Goal: Task Accomplishment & Management: Complete application form

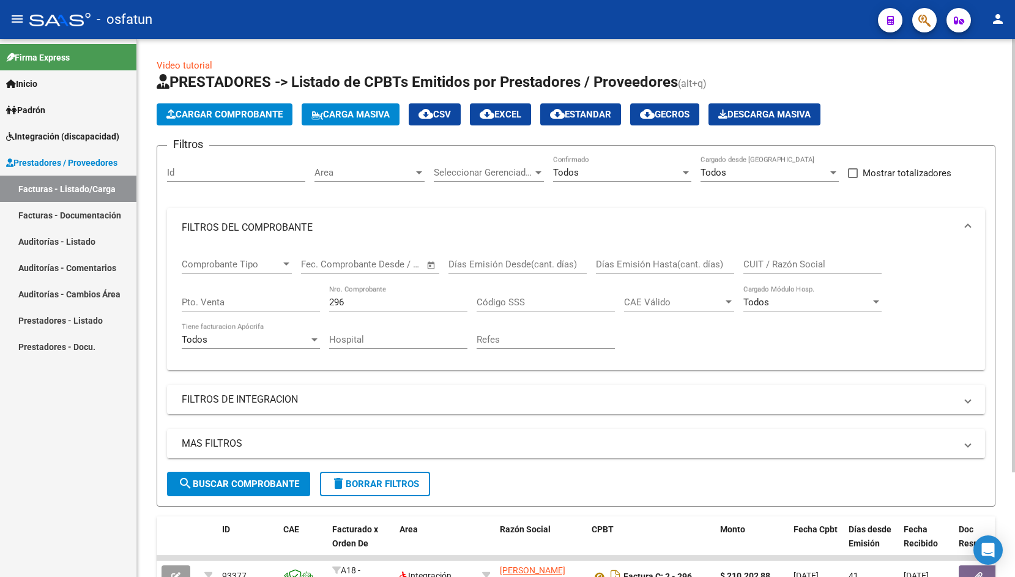
click at [234, 111] on span "Cargar Comprobante" at bounding box center [224, 114] width 116 height 11
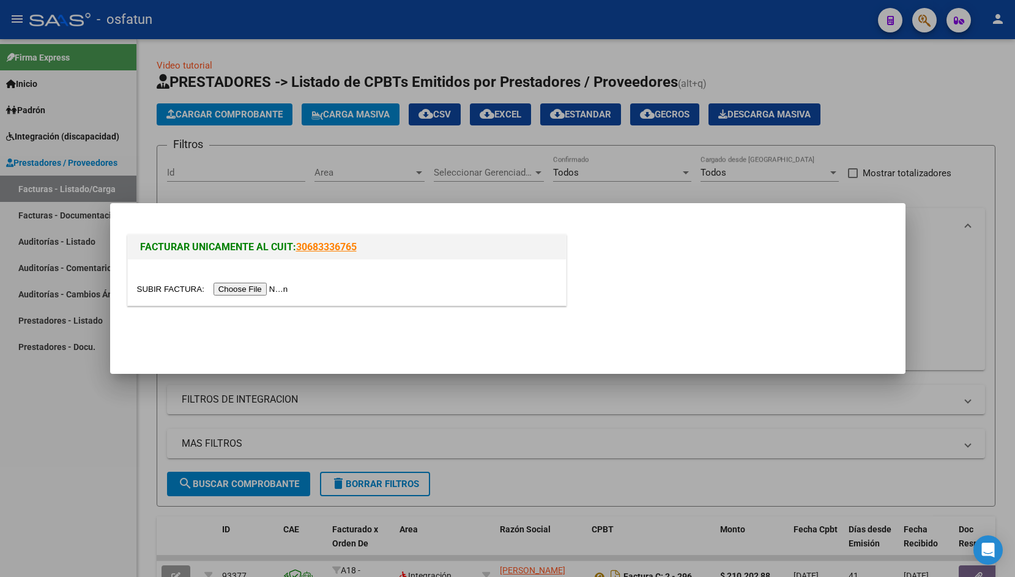
click at [170, 285] on input "file" at bounding box center [214, 289] width 155 height 13
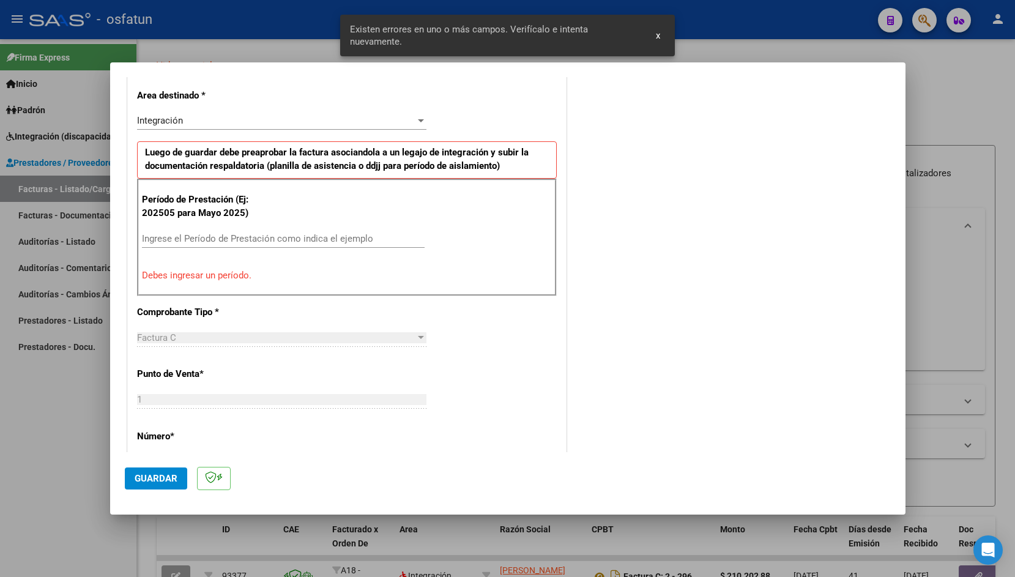
scroll to position [339, 0]
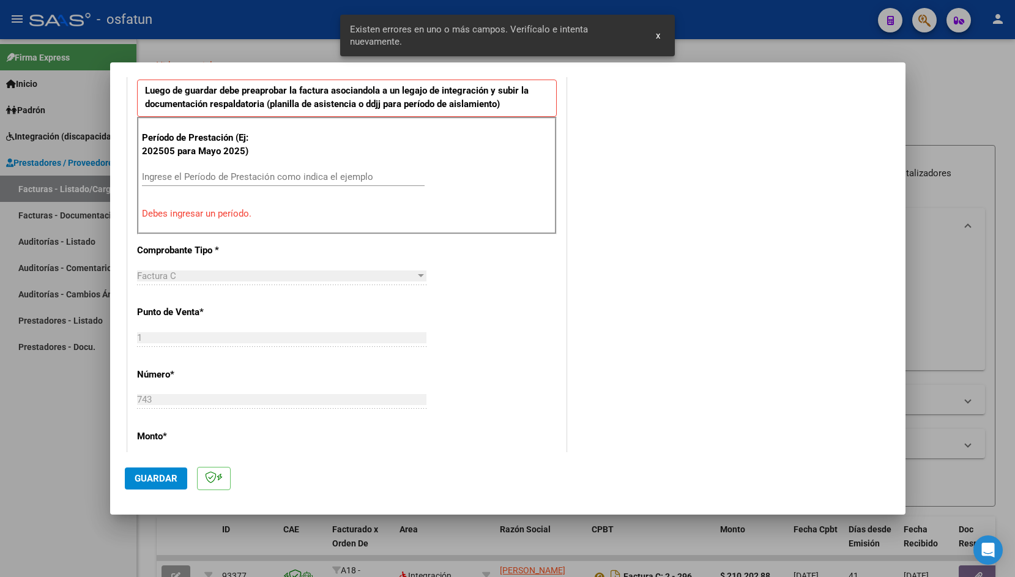
click at [236, 170] on div "Ingrese el Período de Prestación como indica el ejemplo" at bounding box center [283, 177] width 283 height 18
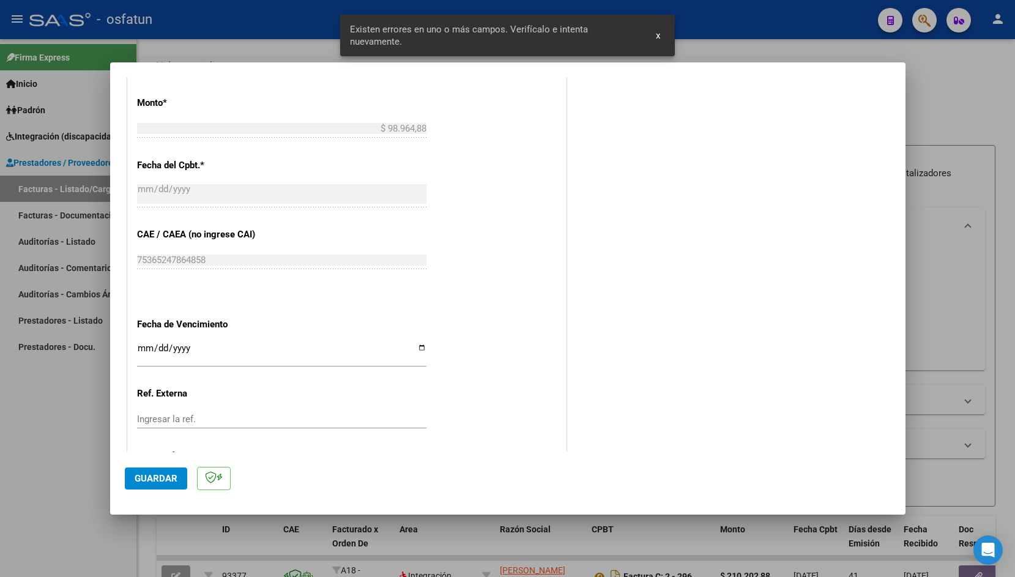
scroll to position [657, 0]
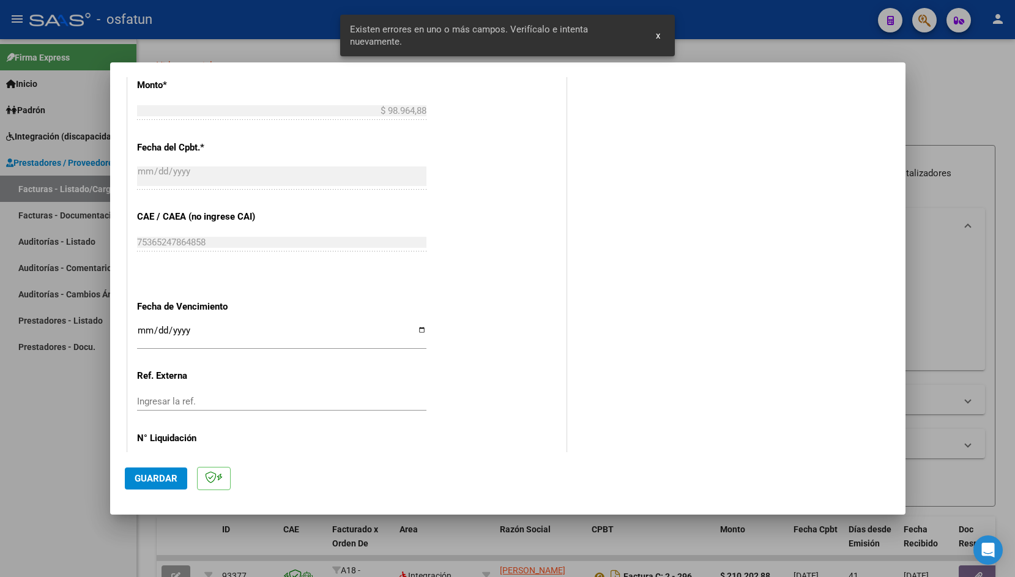
type input "202508"
click at [144, 328] on input "Ingresar la fecha" at bounding box center [281, 335] width 289 height 20
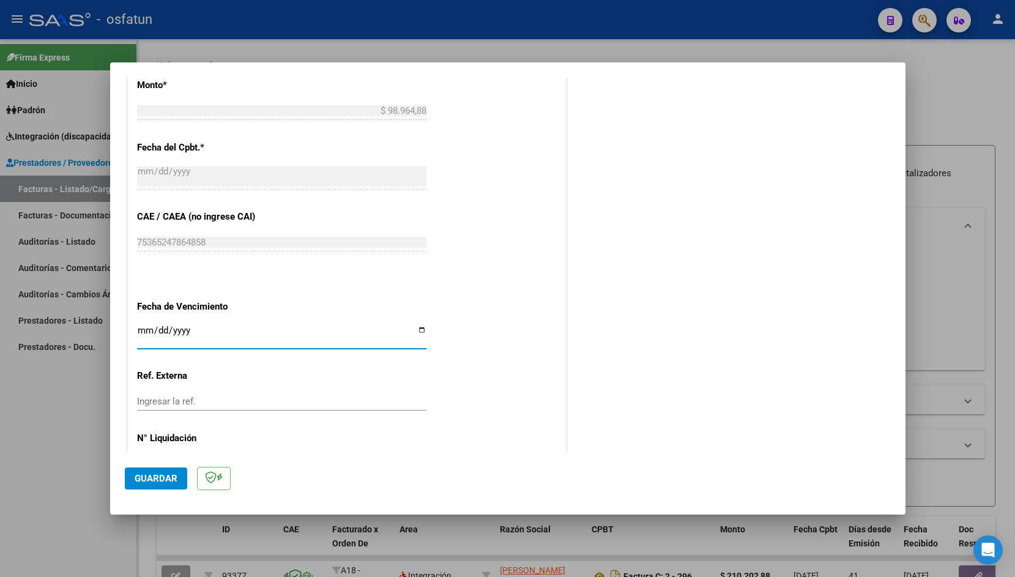
type input "[DATE]"
click at [138, 470] on button "Guardar" at bounding box center [156, 478] width 62 height 22
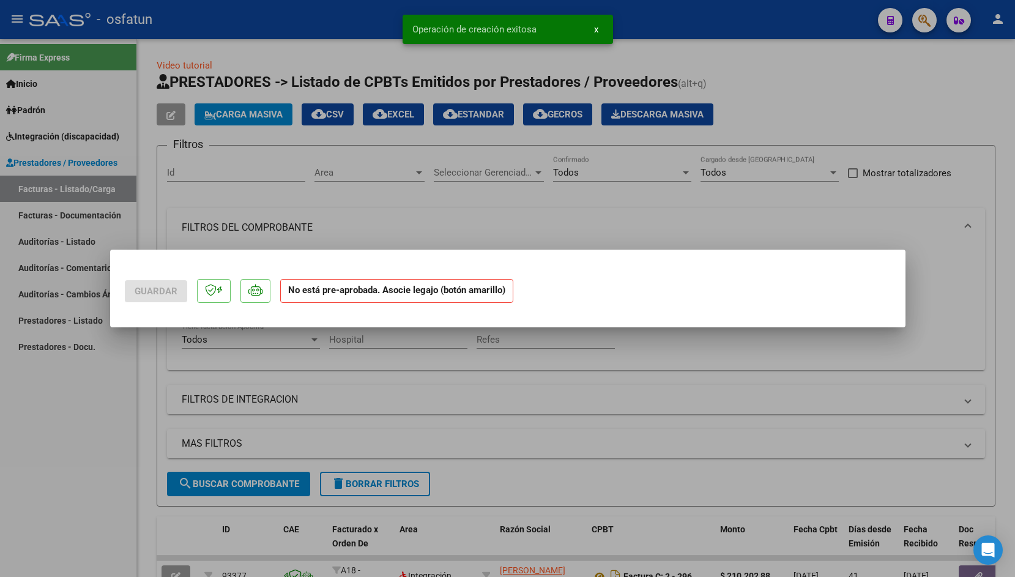
scroll to position [0, 0]
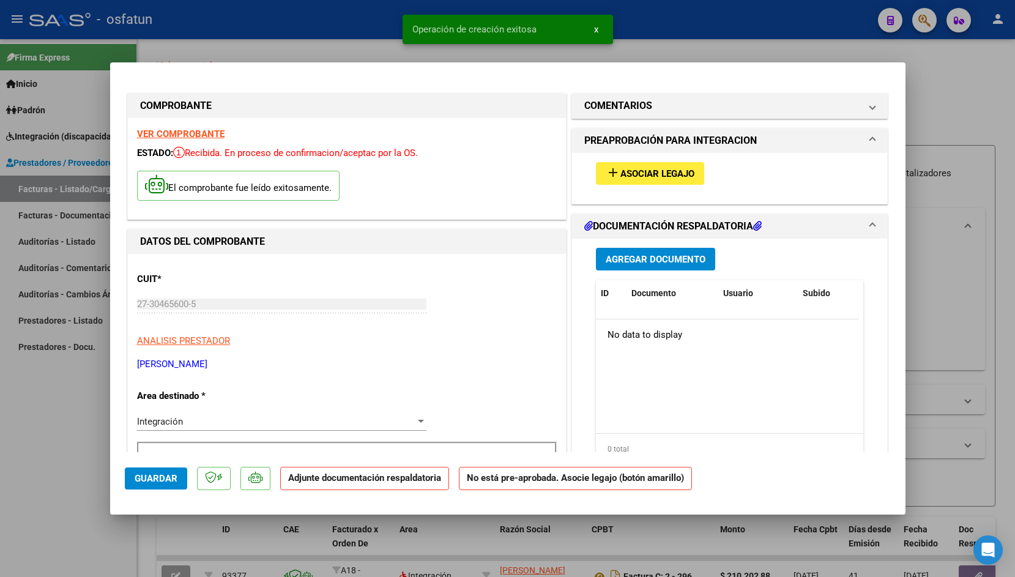
click at [632, 177] on span "Asociar Legajo" at bounding box center [657, 173] width 74 height 11
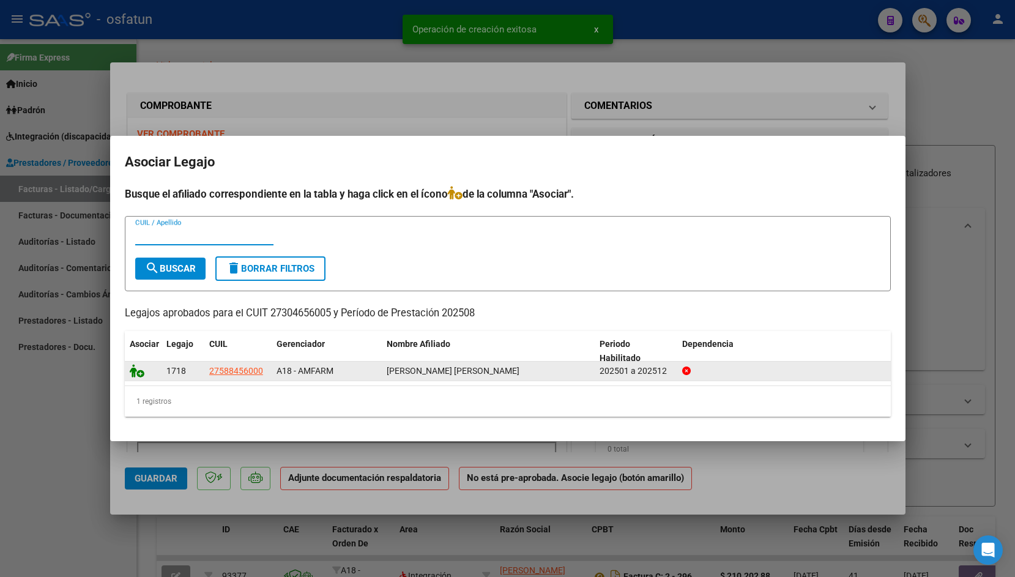
click at [135, 369] on icon at bounding box center [137, 370] width 15 height 13
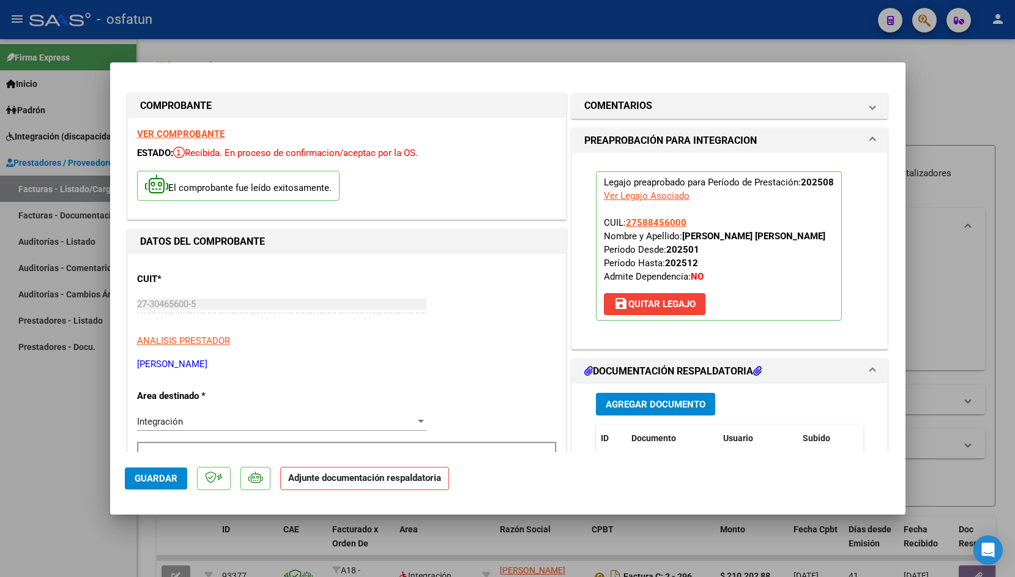
click at [646, 411] on button "Agregar Documento" at bounding box center [655, 404] width 119 height 23
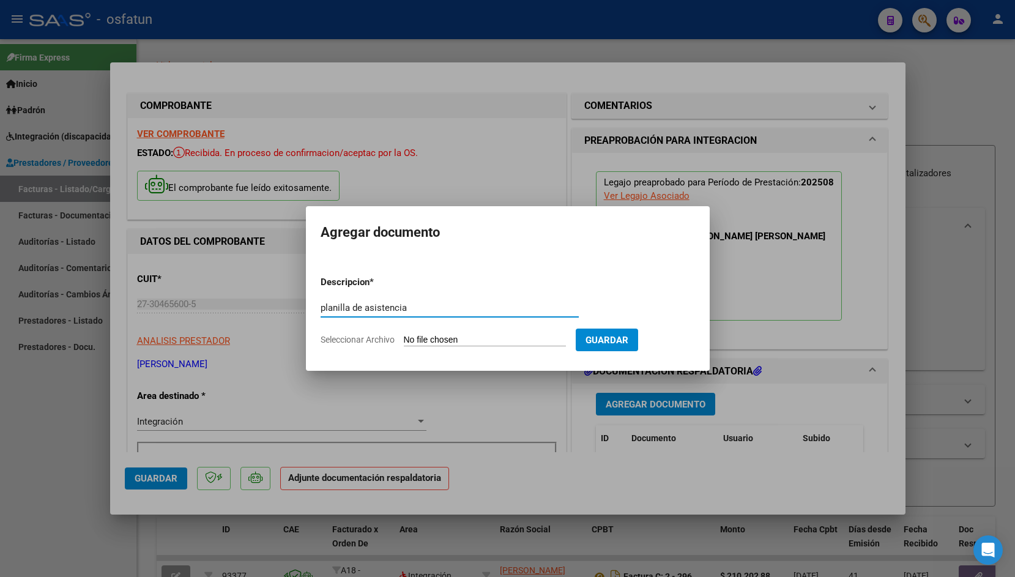
type input "planilla de asistencia"
click at [435, 335] on input "Seleccionar Archivo" at bounding box center [485, 341] width 162 height 12
type input "C:\fakepath\[PERSON_NAME]-agosto..pdf"
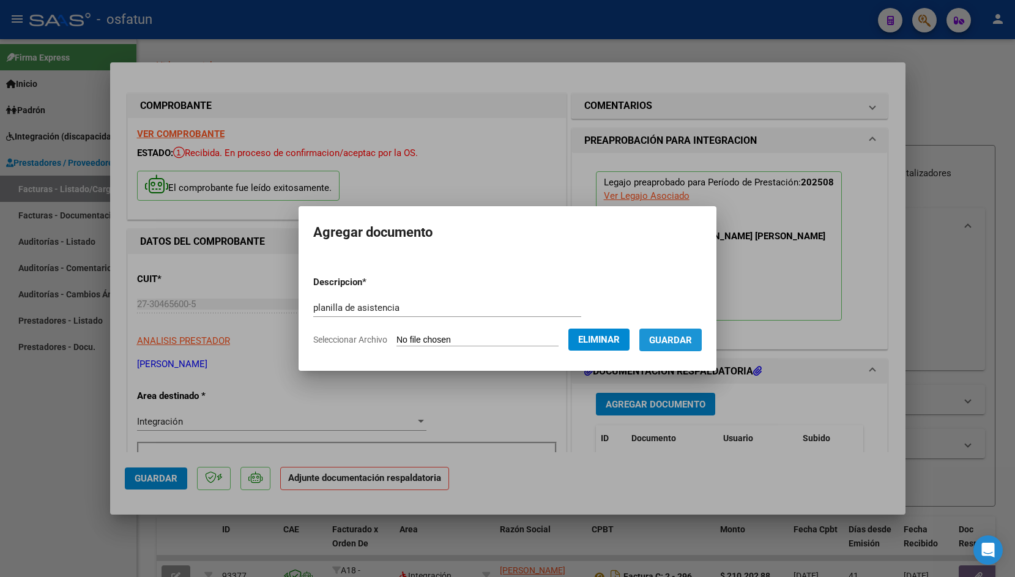
click at [659, 336] on span "Guardar" at bounding box center [670, 340] width 43 height 11
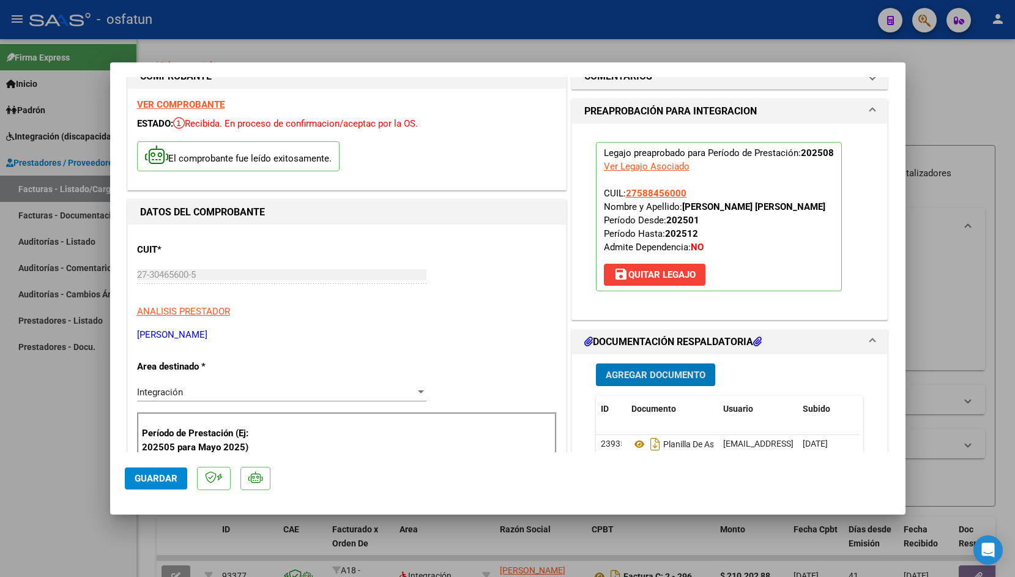
scroll to position [40, 0]
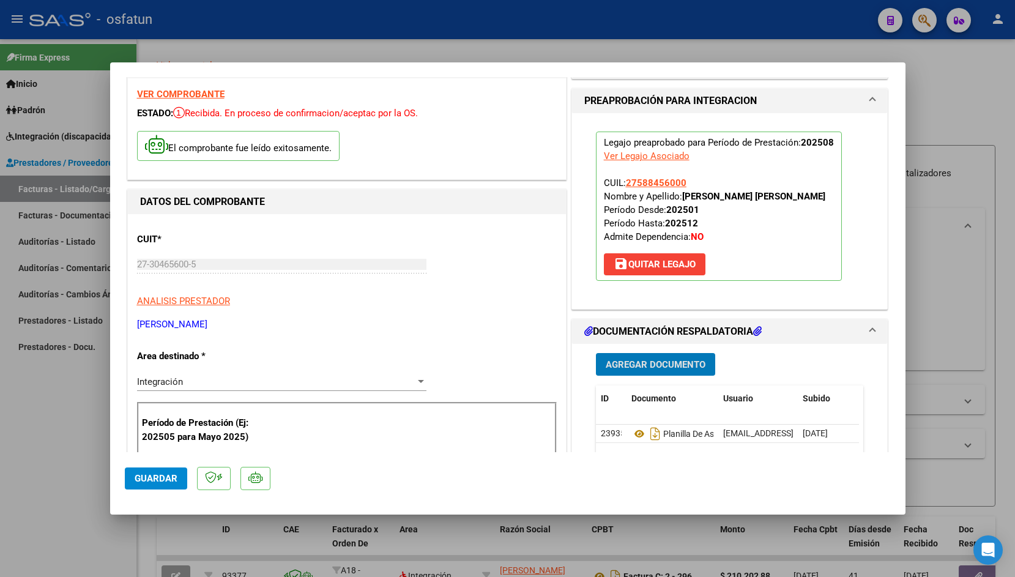
click at [163, 477] on span "Guardar" at bounding box center [156, 478] width 43 height 11
click at [291, 50] on div at bounding box center [507, 288] width 1015 height 577
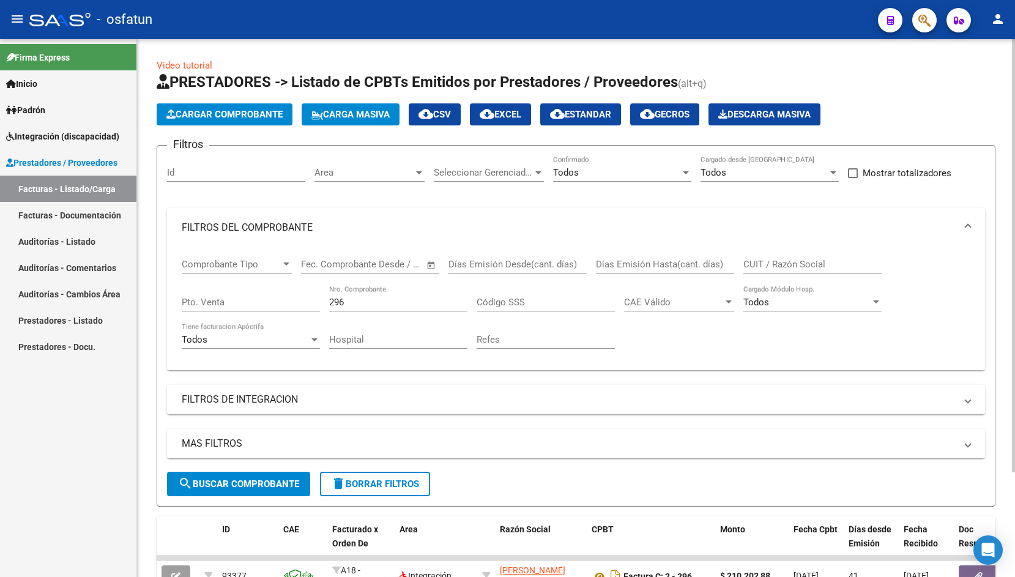
click at [256, 102] on app-list-header "PRESTADORES -> Listado de CPBTs Emitidos por Prestadores / Proveedores (alt+q) …" at bounding box center [576, 289] width 839 height 434
click at [251, 111] on span "Cargar Comprobante" at bounding box center [224, 114] width 116 height 11
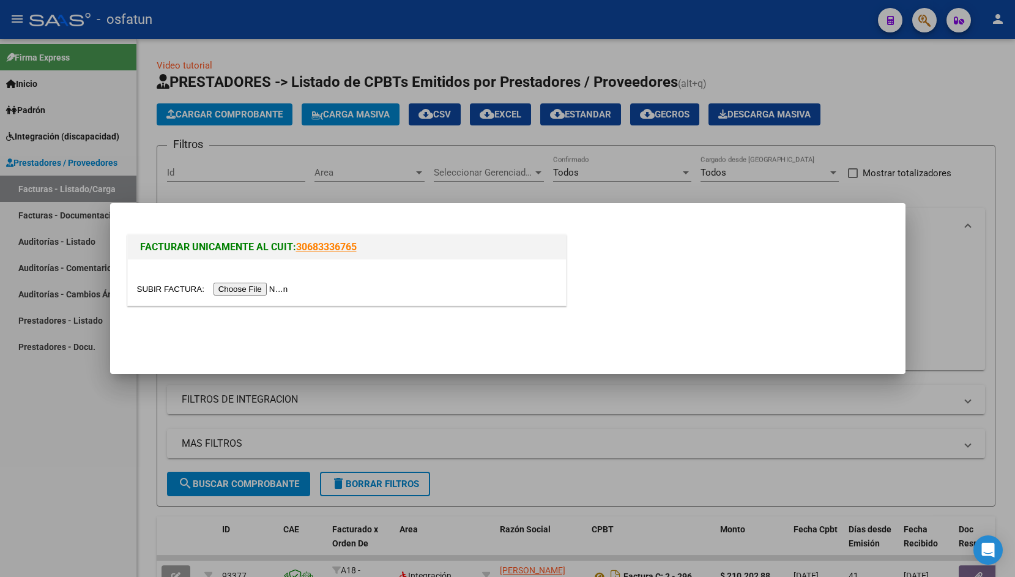
click at [177, 287] on input "file" at bounding box center [214, 289] width 155 height 13
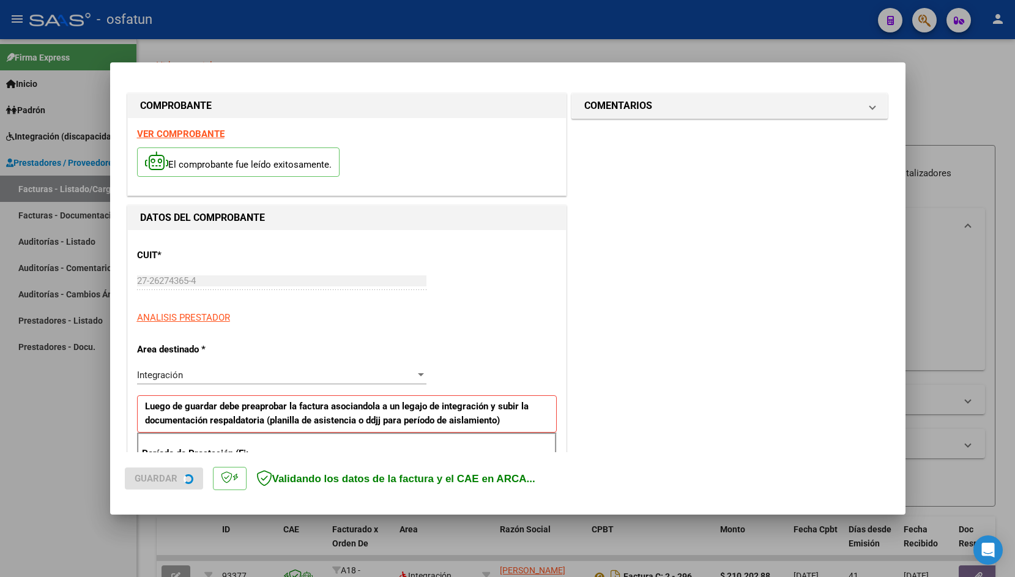
scroll to position [204, 0]
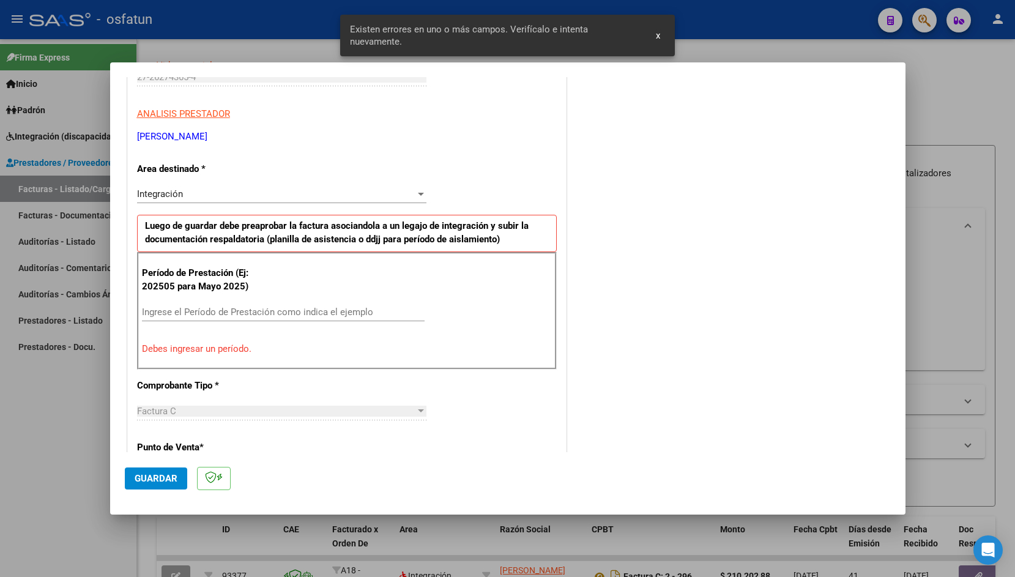
click at [220, 304] on div "Ingrese el Período de Prestación como indica el ejemplo" at bounding box center [283, 312] width 283 height 18
click at [214, 312] on input "Ingrese el Período de Prestación como indica el ejemplo" at bounding box center [283, 311] width 283 height 11
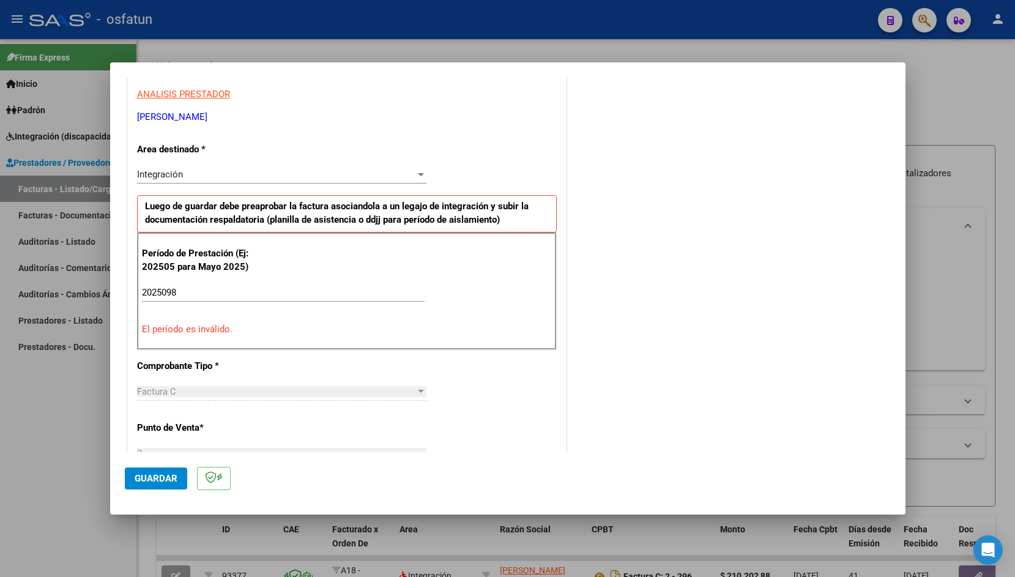
scroll to position [220, 0]
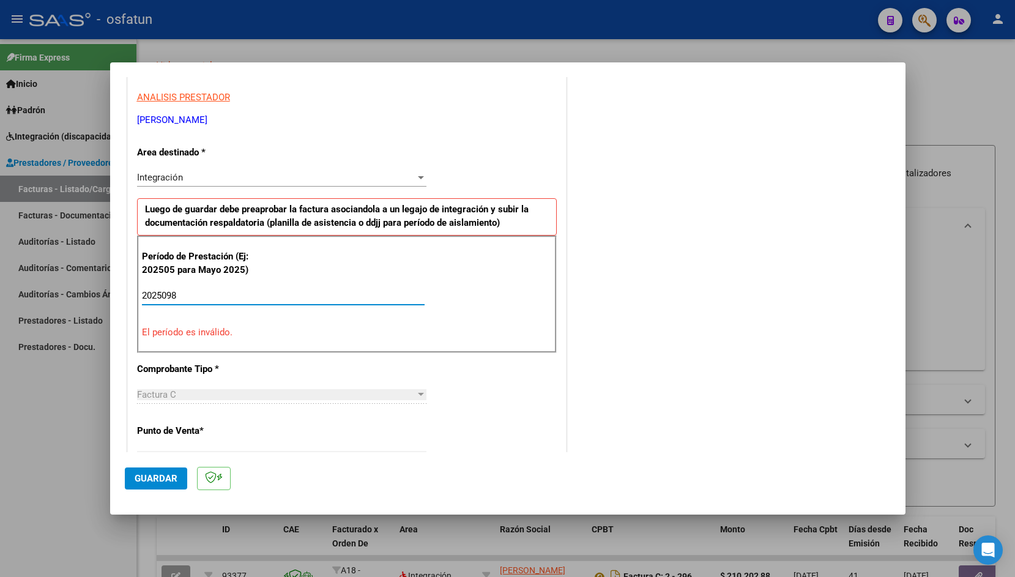
click at [259, 300] on input "2025098" at bounding box center [283, 295] width 283 height 11
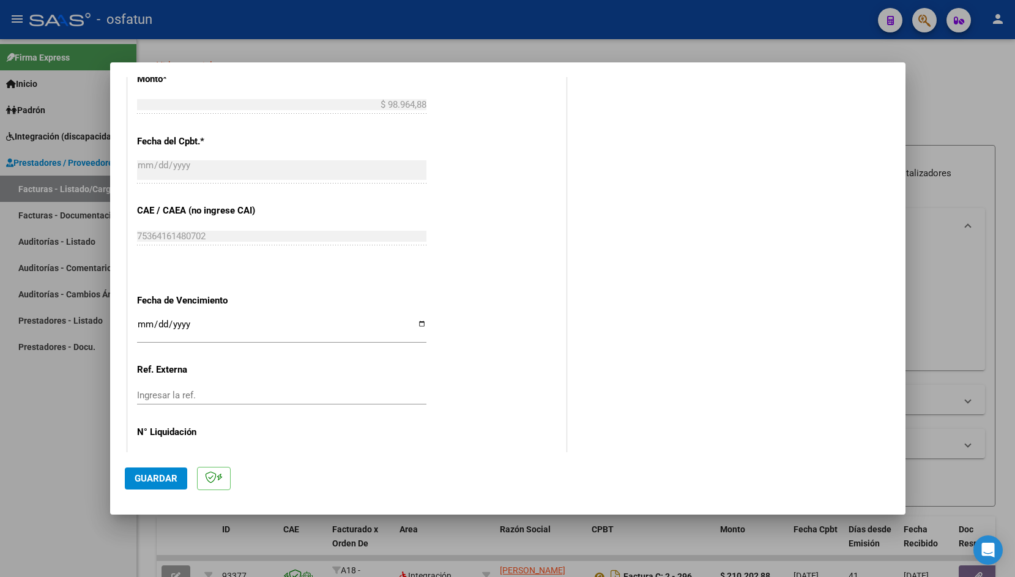
scroll to position [679, 0]
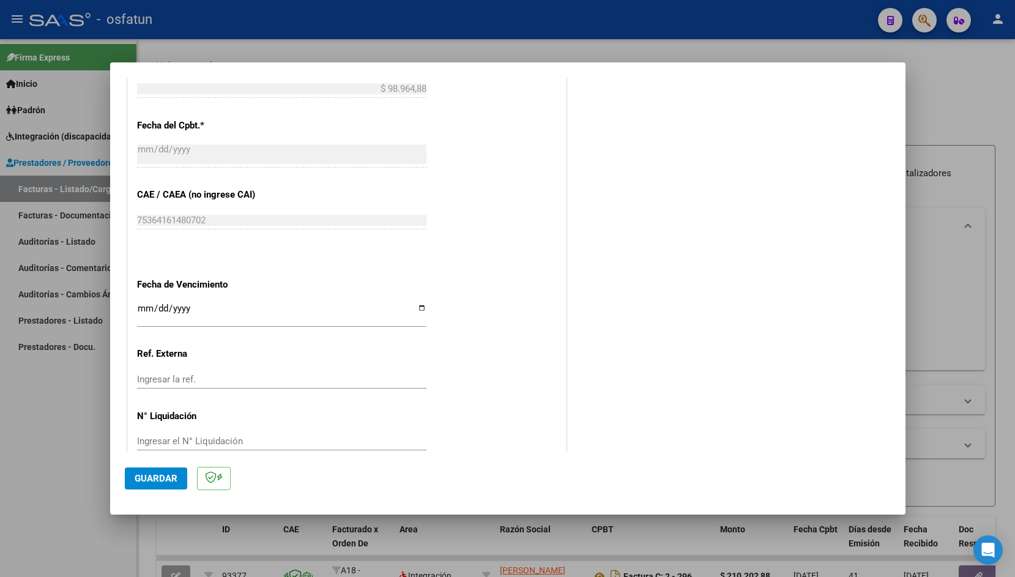
type input "202508"
click at [149, 306] on input "Ingresar la fecha" at bounding box center [281, 313] width 289 height 20
type input "[DATE]"
click at [155, 484] on button "Guardar" at bounding box center [156, 478] width 62 height 22
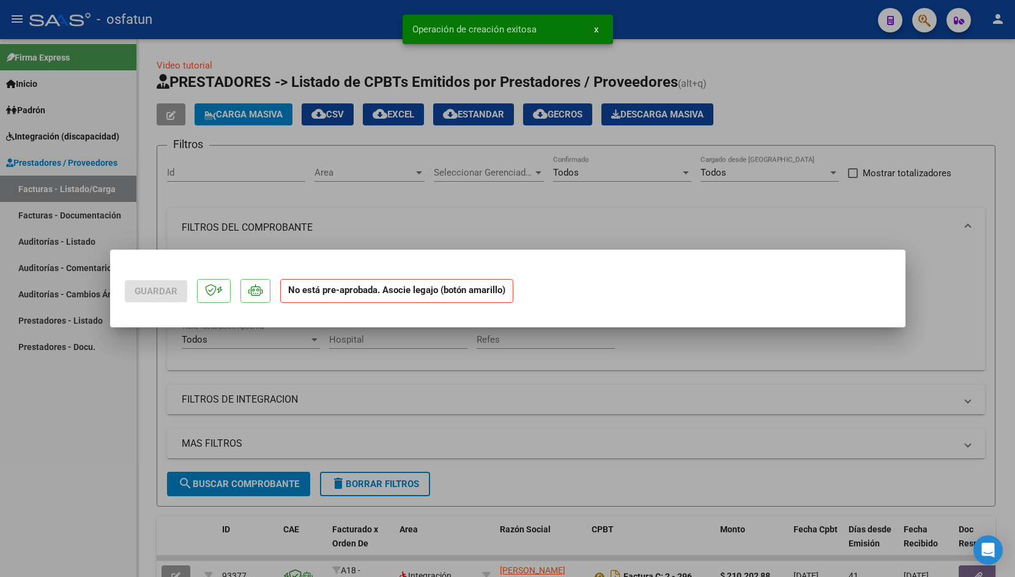
scroll to position [0, 0]
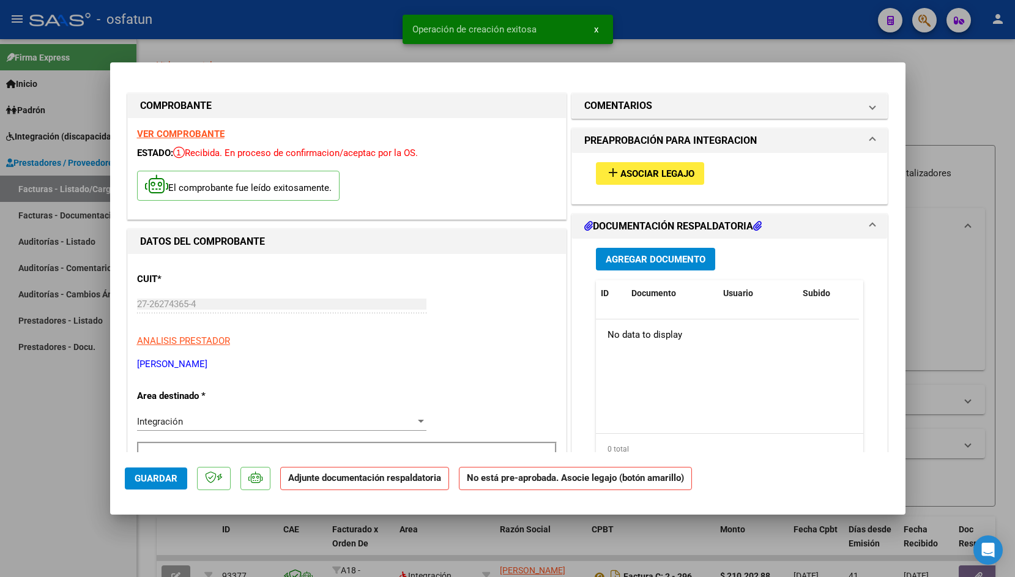
click at [653, 181] on button "add Asociar Legajo" at bounding box center [650, 173] width 108 height 23
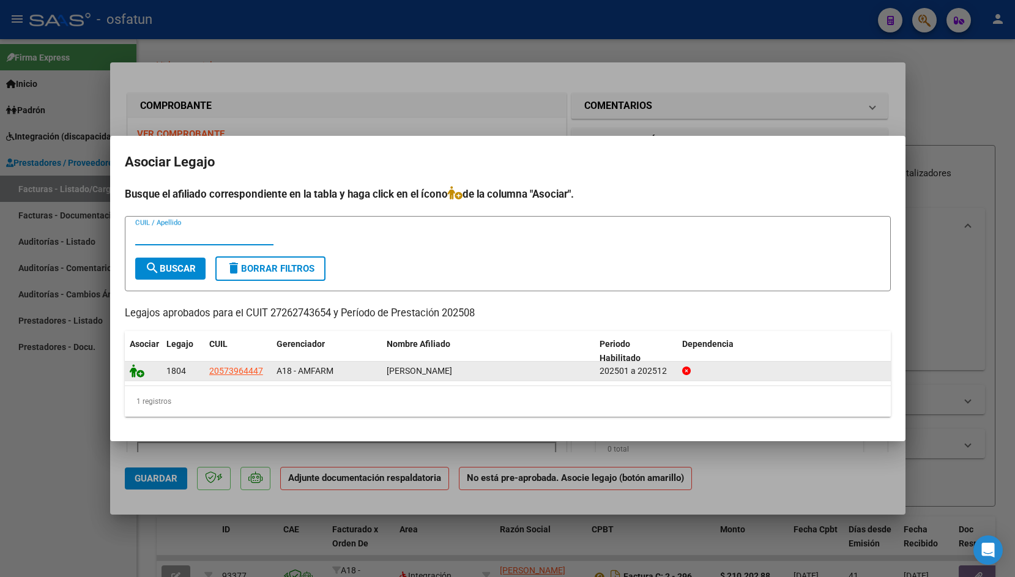
click at [133, 372] on icon at bounding box center [137, 370] width 15 height 13
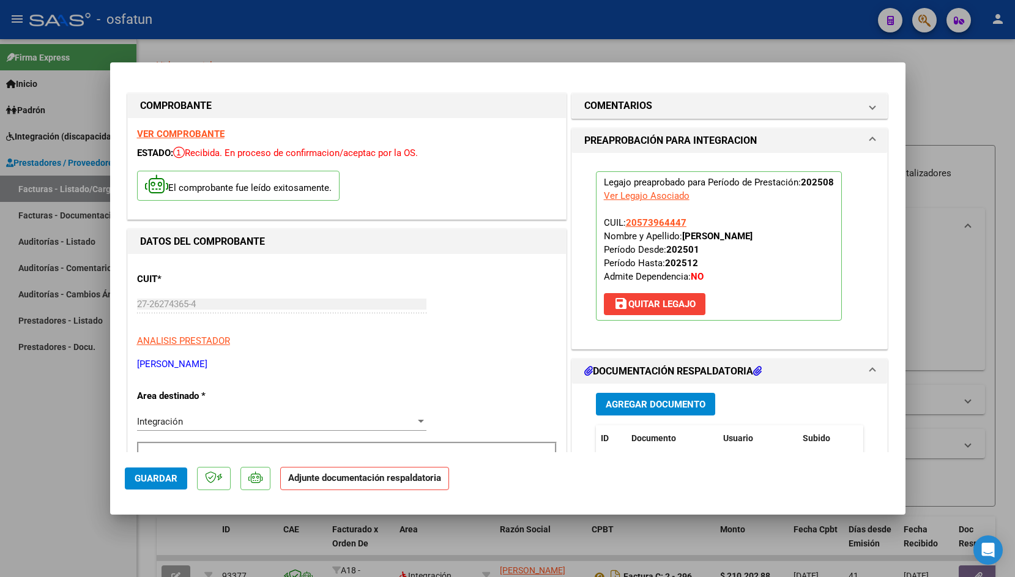
click at [662, 396] on button "Agregar Documento" at bounding box center [655, 404] width 119 height 23
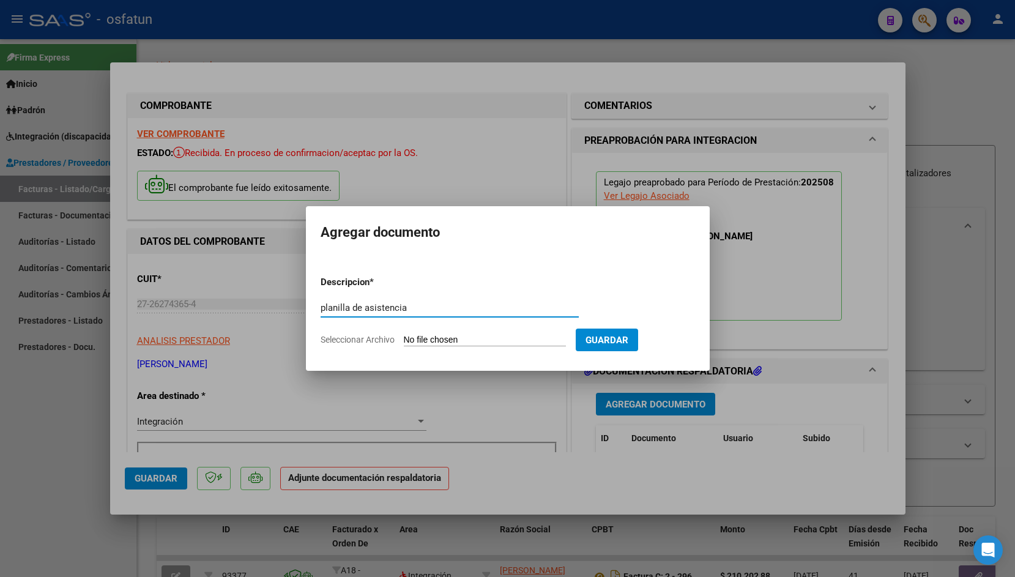
type input "planilla de asistencia"
click at [438, 335] on input "Seleccionar Archivo" at bounding box center [485, 341] width 162 height 12
type input "C:\fakepath\PLANILLA-9.pdf"
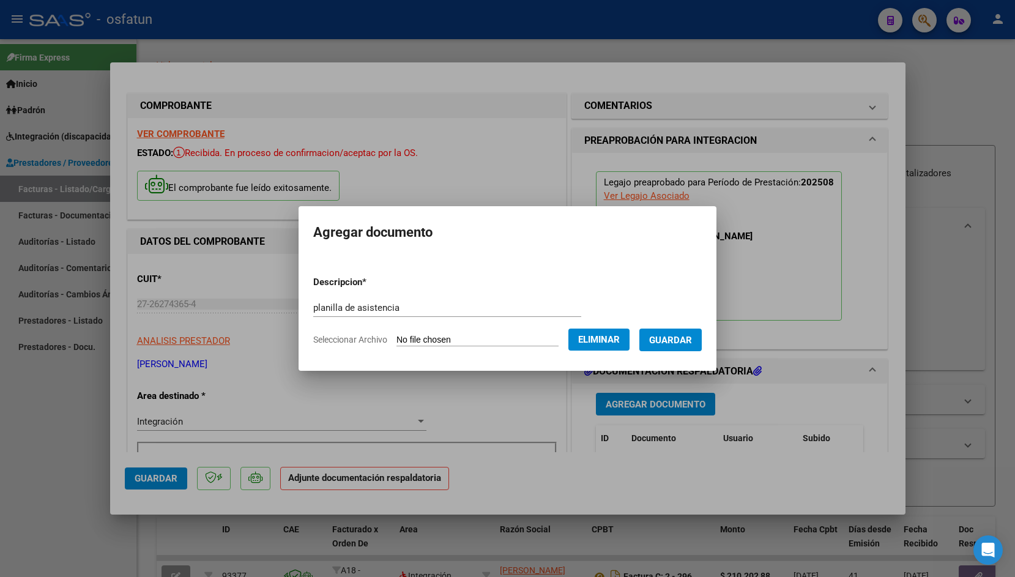
click at [668, 348] on button "Guardar" at bounding box center [670, 339] width 62 height 23
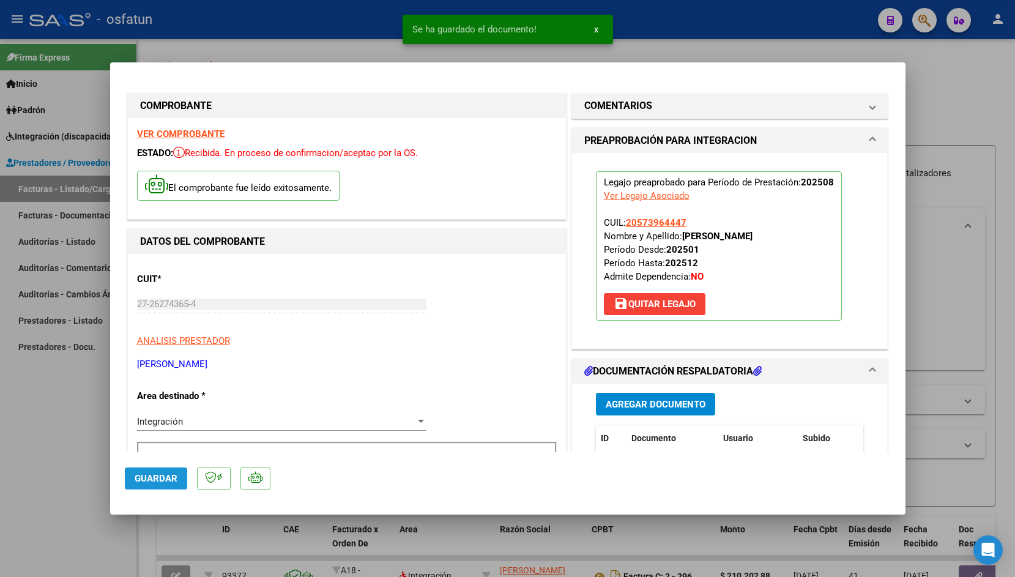
click at [149, 483] on span "Guardar" at bounding box center [156, 478] width 43 height 11
click at [253, 37] on div at bounding box center [507, 288] width 1015 height 577
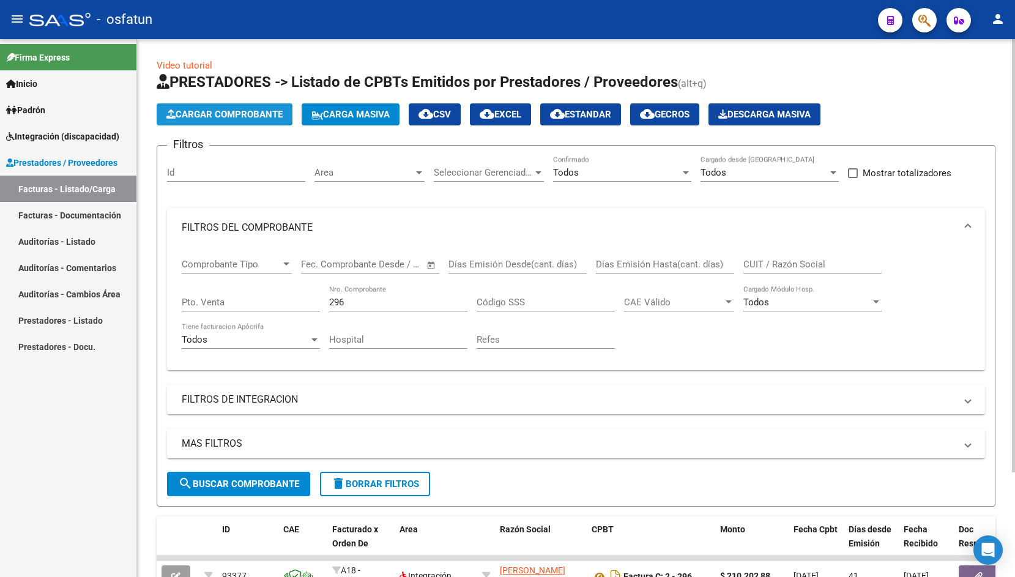
click at [205, 114] on span "Cargar Comprobante" at bounding box center [224, 114] width 116 height 11
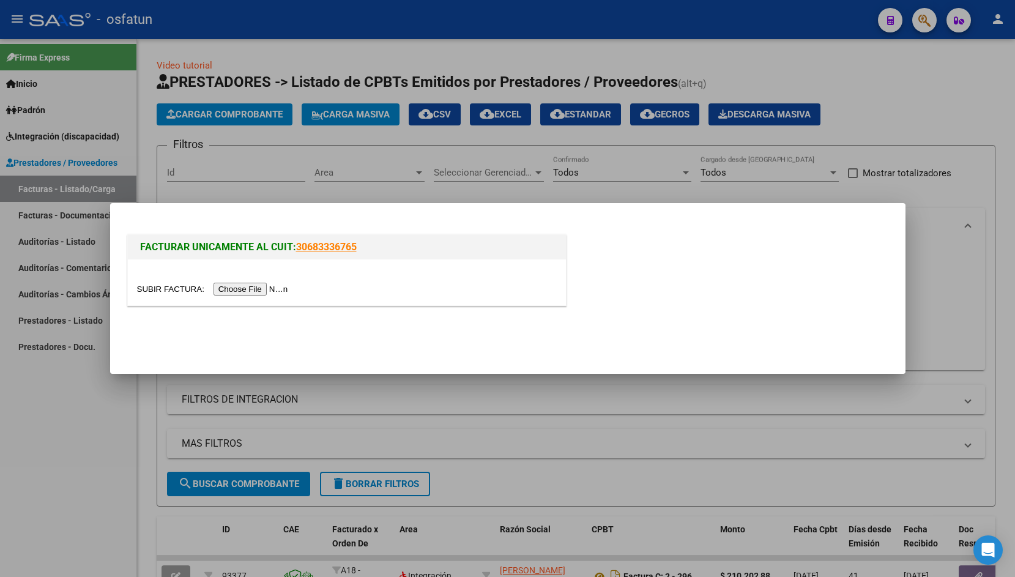
click at [146, 292] on input "file" at bounding box center [214, 289] width 155 height 13
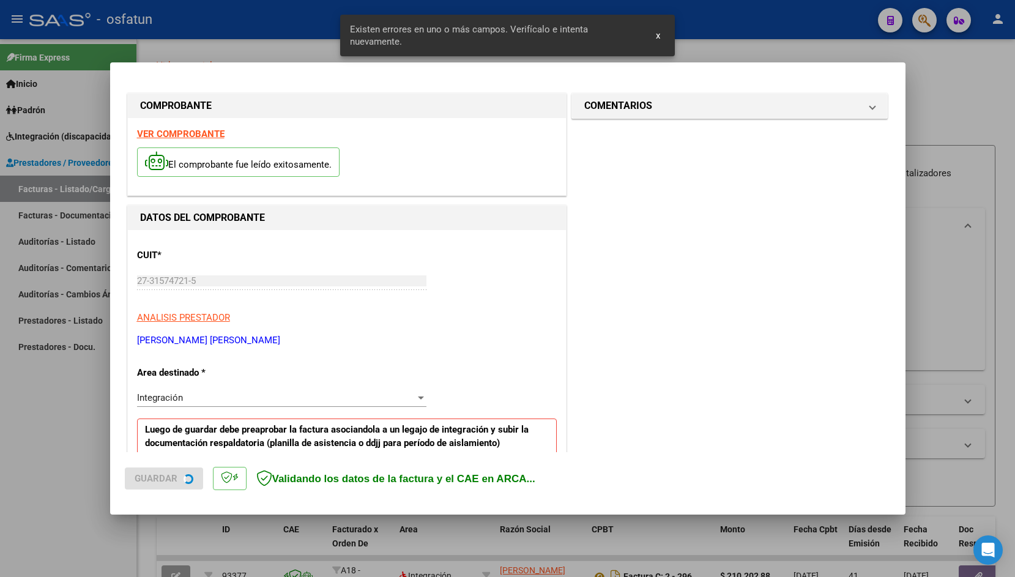
scroll to position [204, 0]
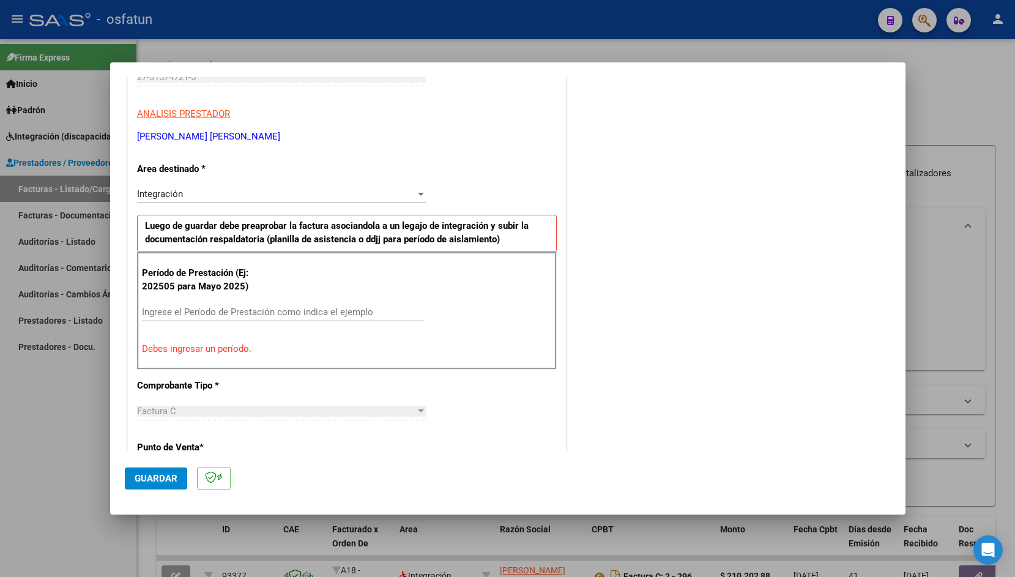
click at [357, 316] on input "Ingrese el Período de Prestación como indica el ejemplo" at bounding box center [283, 311] width 283 height 11
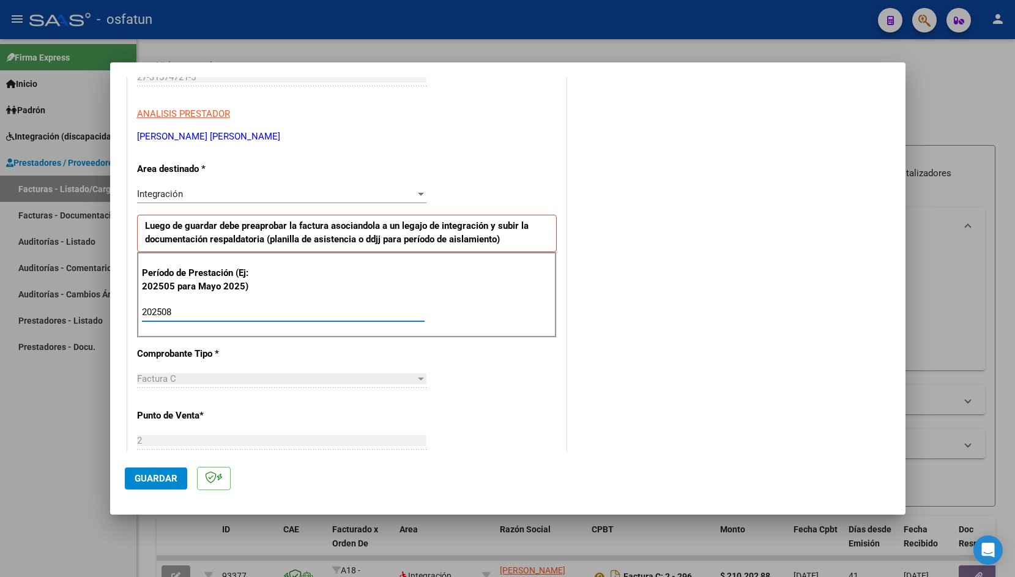
scroll to position [0, 0]
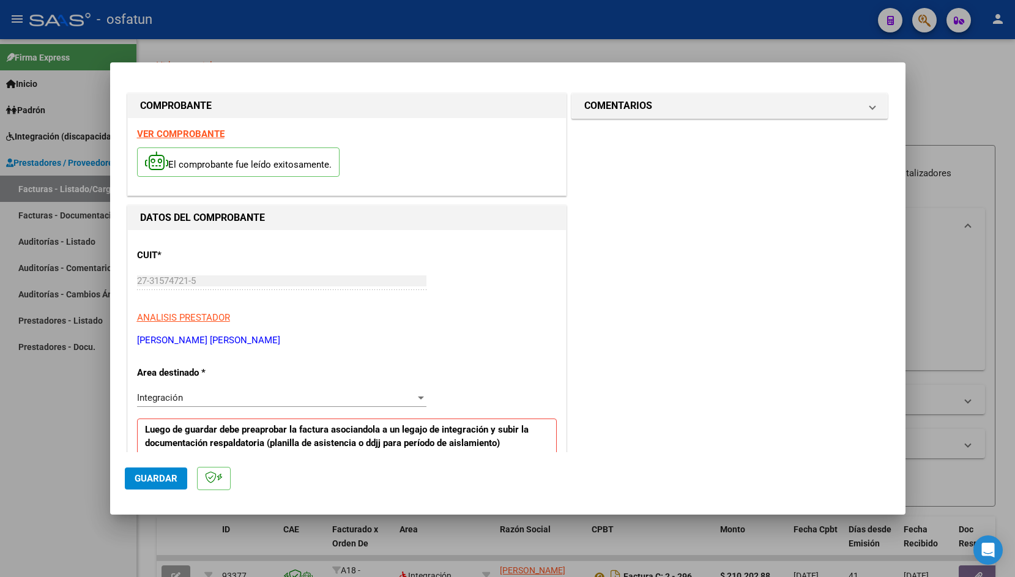
type input "202508"
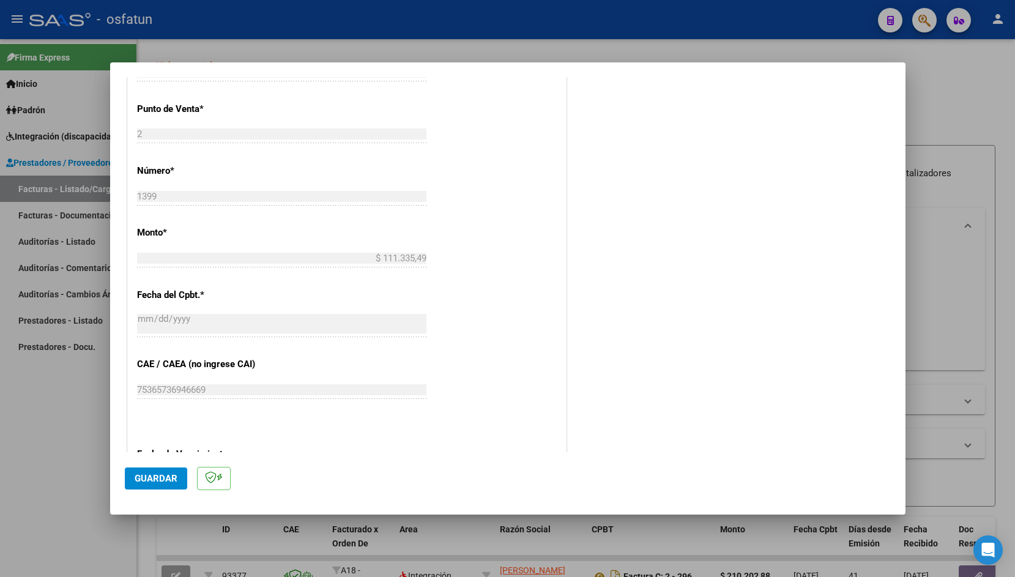
scroll to position [565, 0]
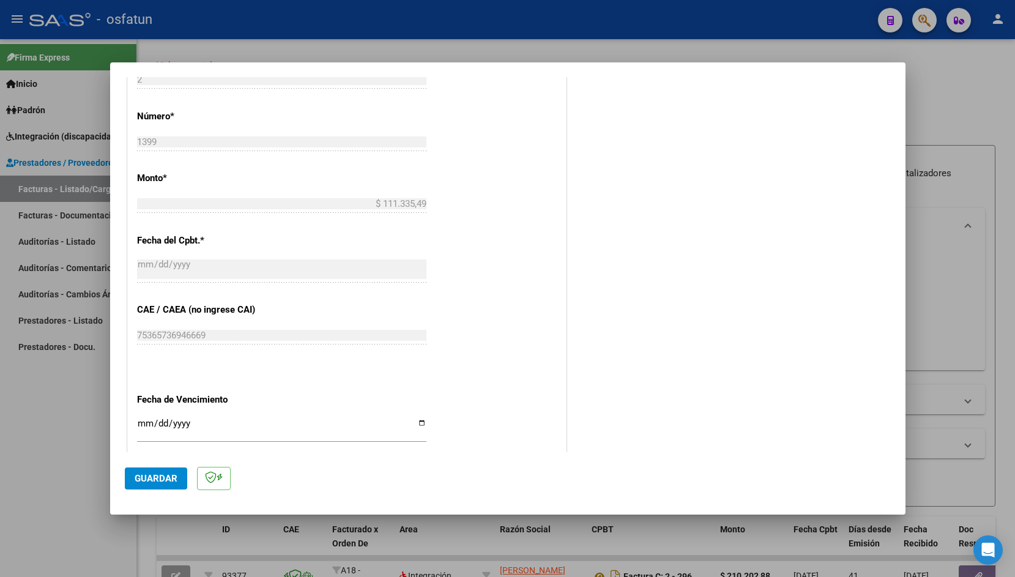
click at [144, 418] on input "Ingresar la fecha" at bounding box center [281, 428] width 289 height 20
type input "[DATE]"
click at [147, 478] on span "Guardar" at bounding box center [156, 478] width 43 height 11
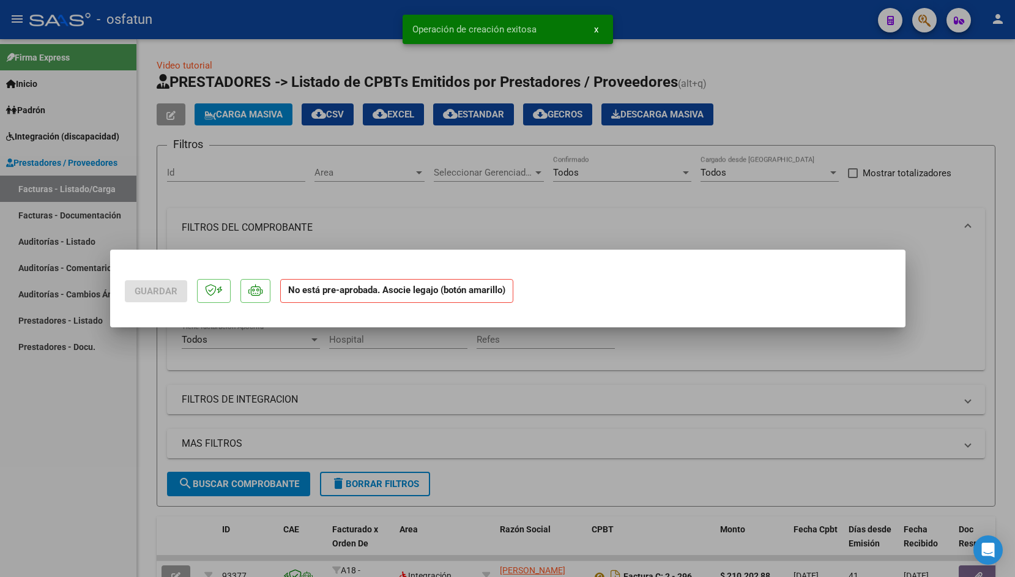
scroll to position [0, 0]
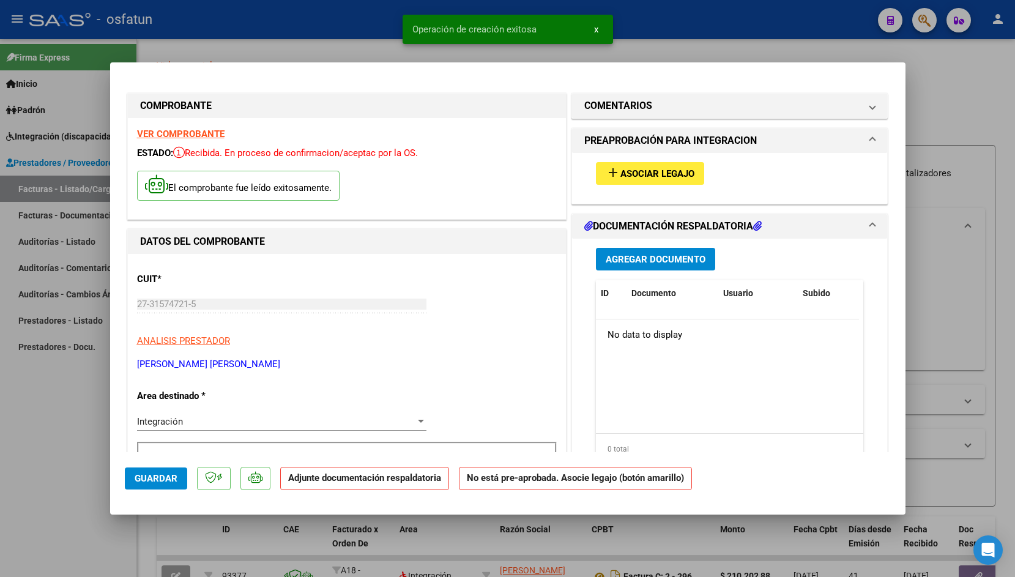
click at [663, 163] on button "add Asociar Legajo" at bounding box center [650, 173] width 108 height 23
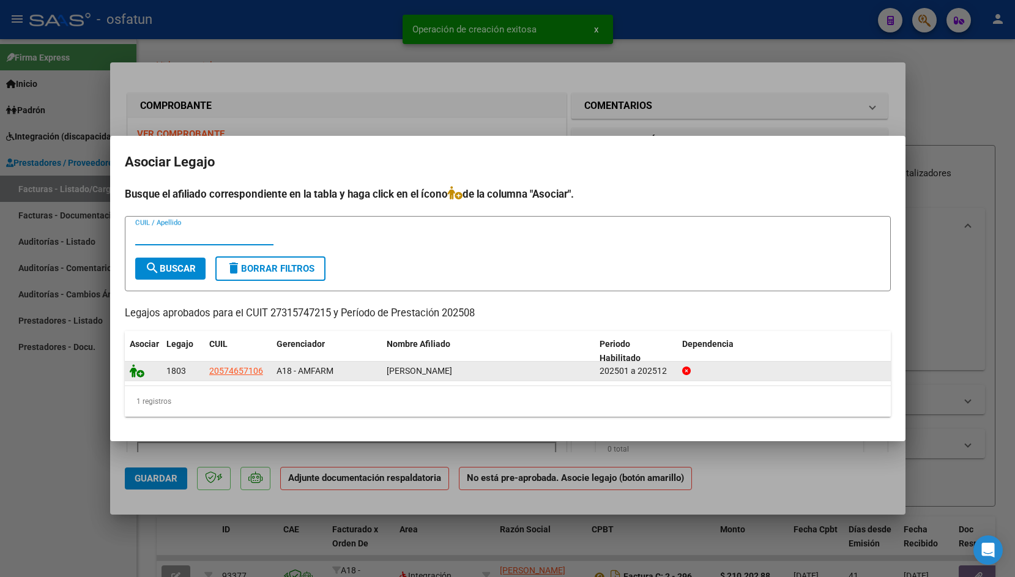
click at [135, 371] on icon at bounding box center [137, 370] width 15 height 13
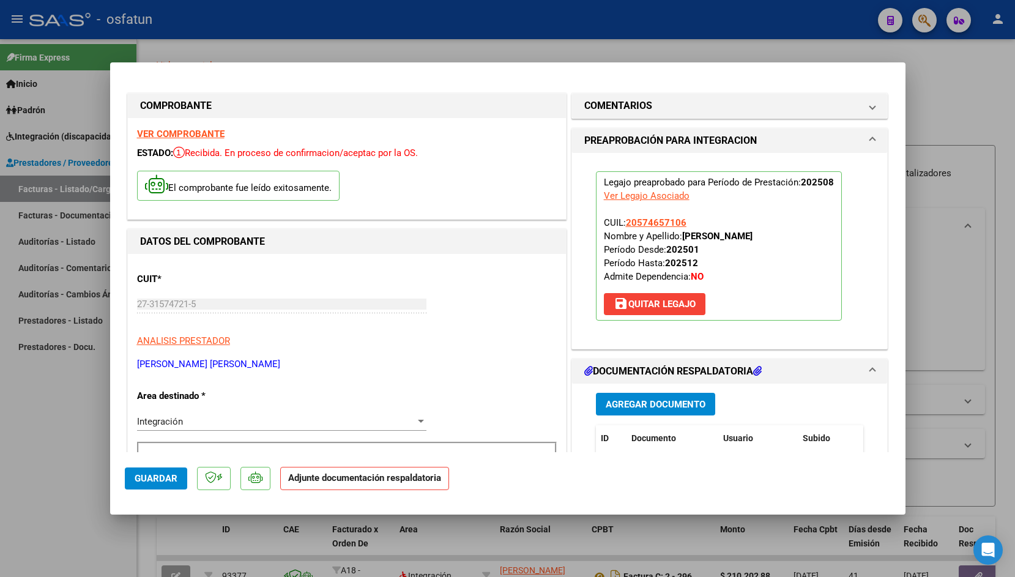
click at [654, 410] on span "Agregar Documento" at bounding box center [655, 404] width 100 height 11
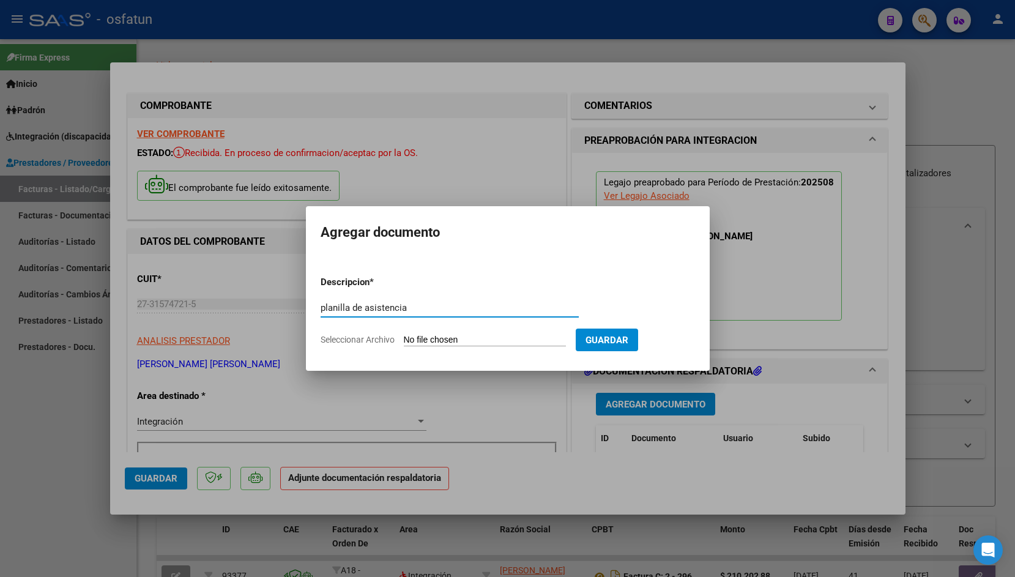
type input "planilla de asistencia"
click at [429, 339] on input "Seleccionar Archivo" at bounding box center [485, 341] width 162 height 12
type input "C:\fakepath\loan agosto.pdf"
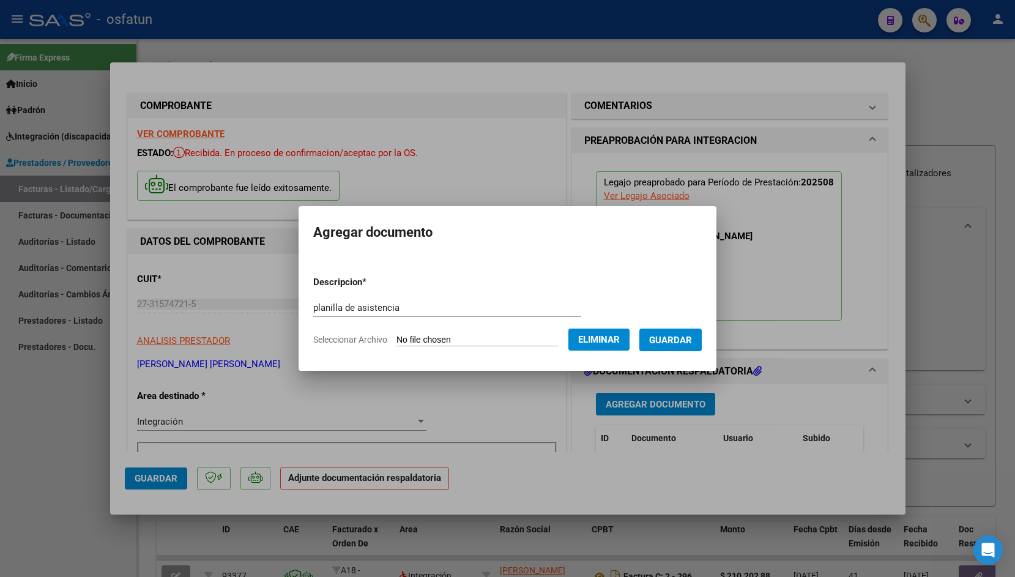
click at [654, 338] on span "Guardar" at bounding box center [670, 340] width 43 height 11
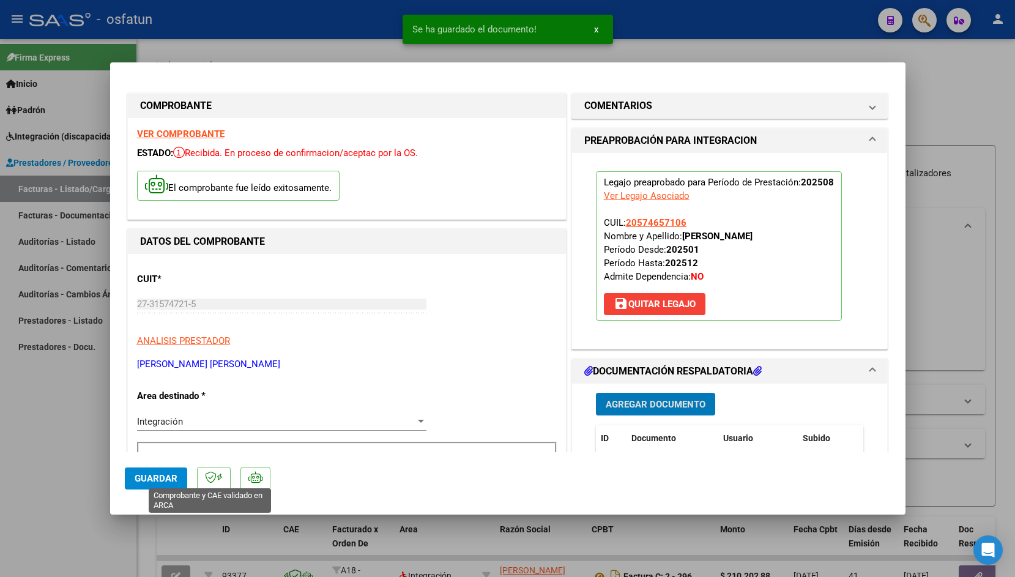
click at [160, 476] on span "Guardar" at bounding box center [156, 478] width 43 height 11
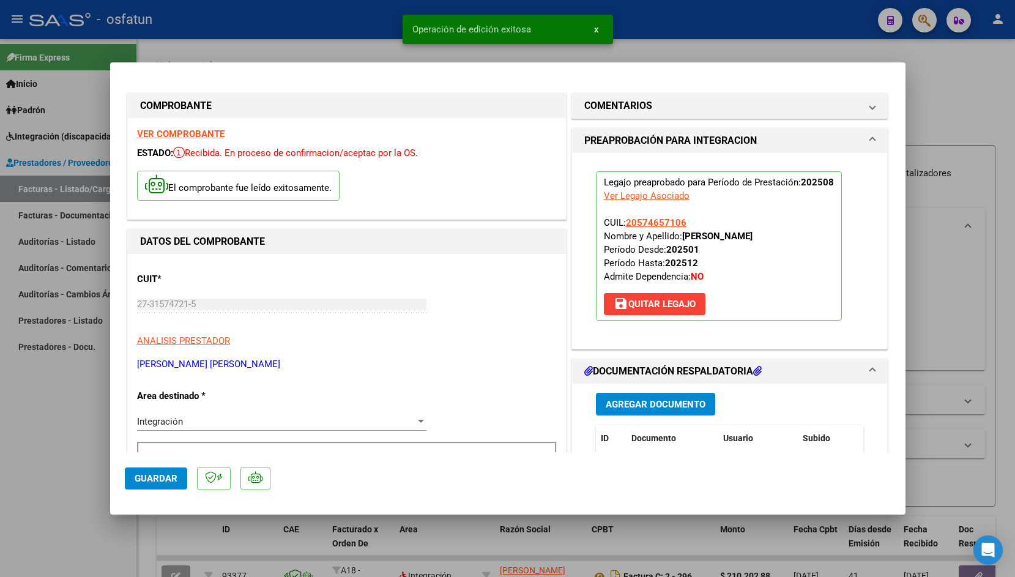
click at [333, 40] on div at bounding box center [507, 288] width 1015 height 577
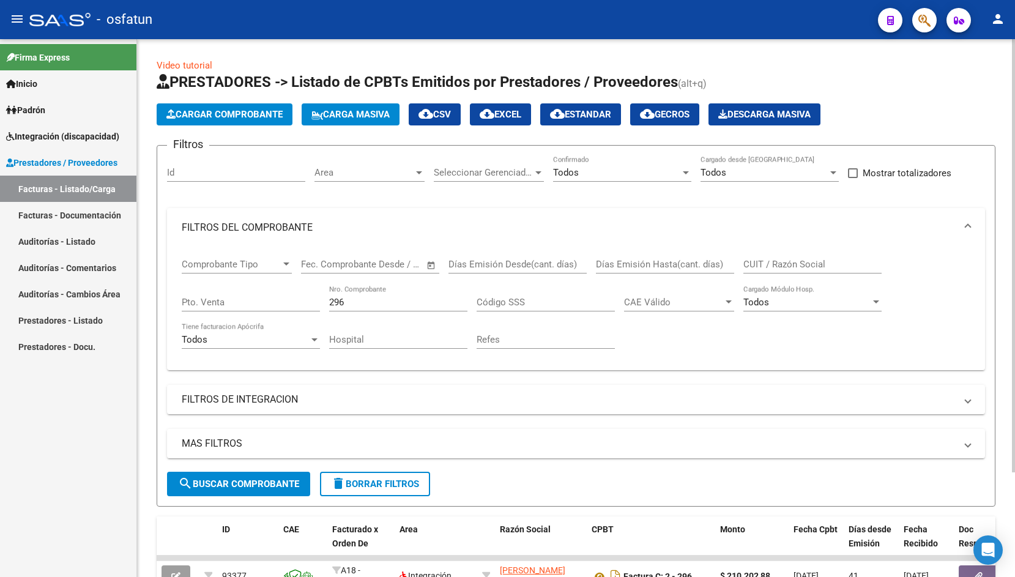
click at [248, 117] on span "Cargar Comprobante" at bounding box center [224, 114] width 116 height 11
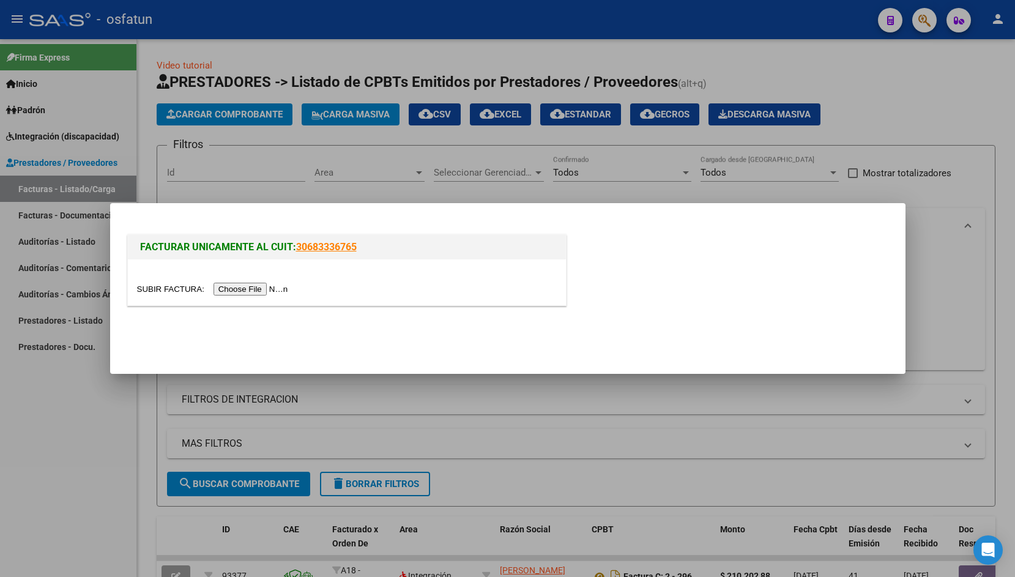
click at [150, 291] on input "file" at bounding box center [214, 289] width 155 height 13
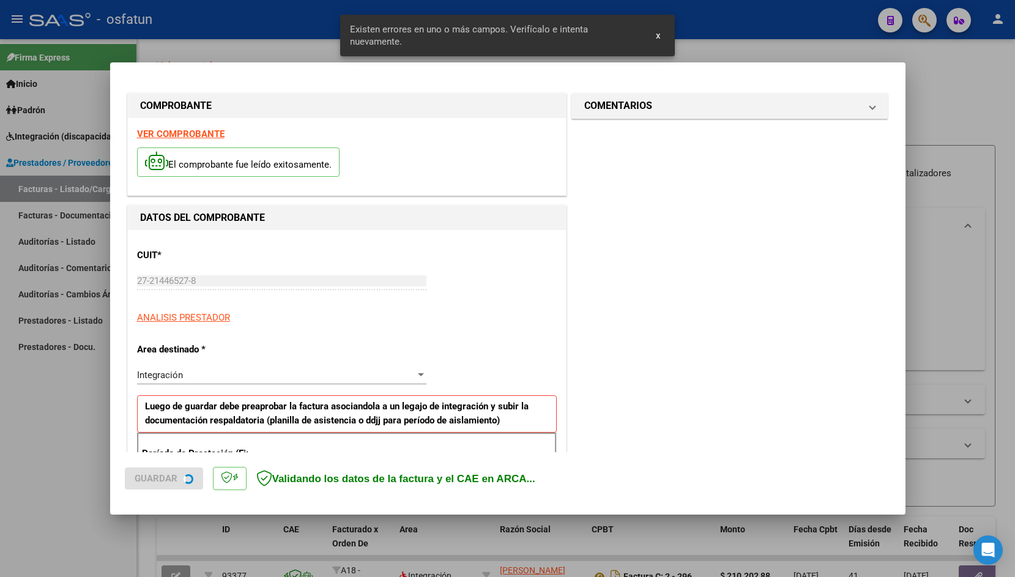
scroll to position [204, 0]
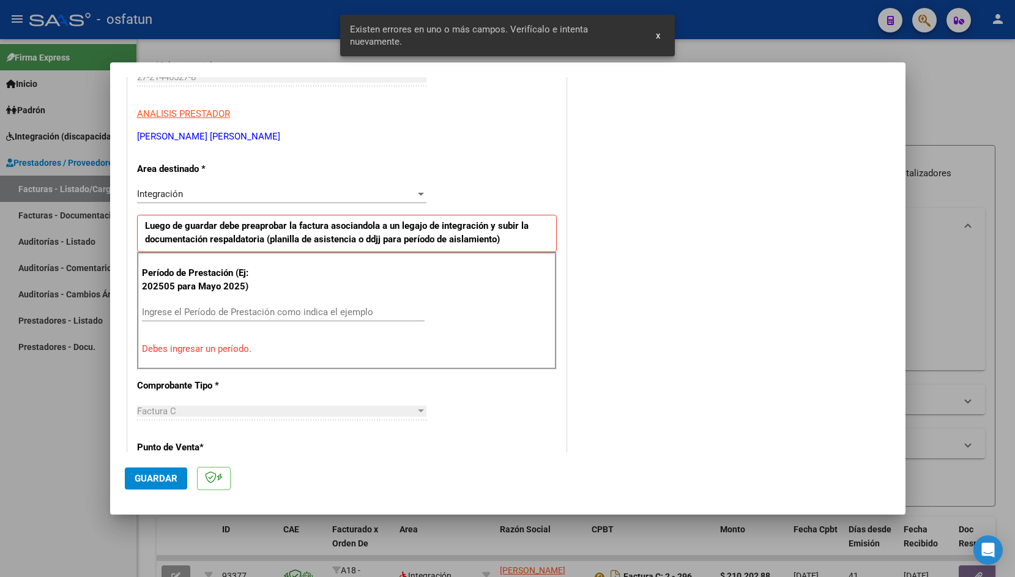
click at [269, 315] on input "Ingrese el Período de Prestación como indica el ejemplo" at bounding box center [283, 311] width 283 height 11
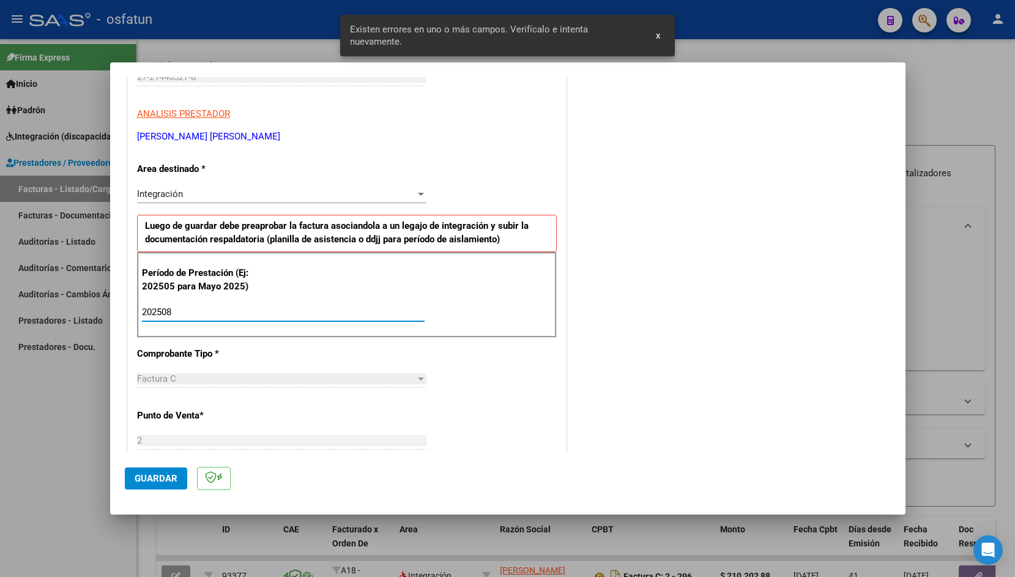
type input "202508"
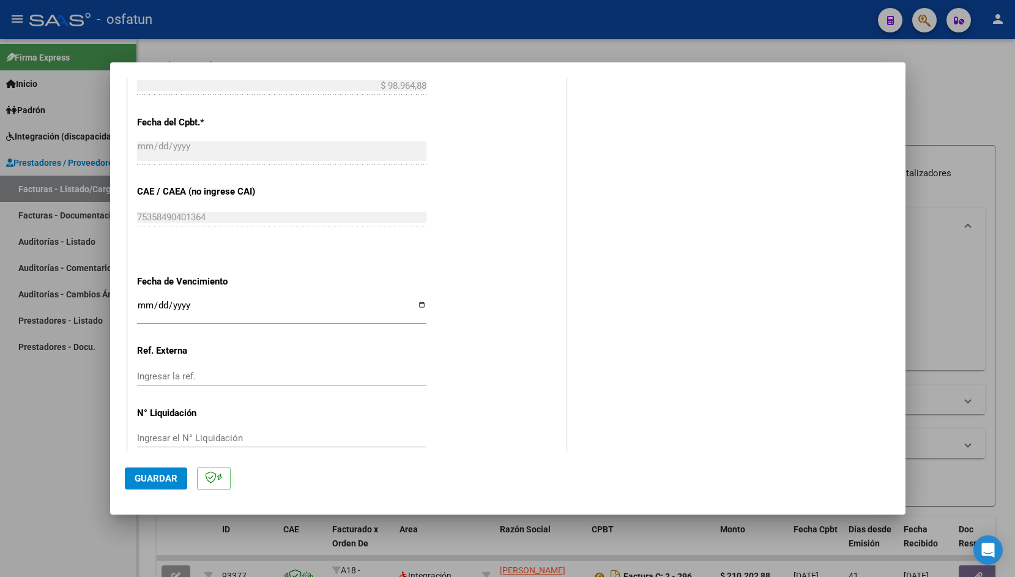
scroll to position [686, 0]
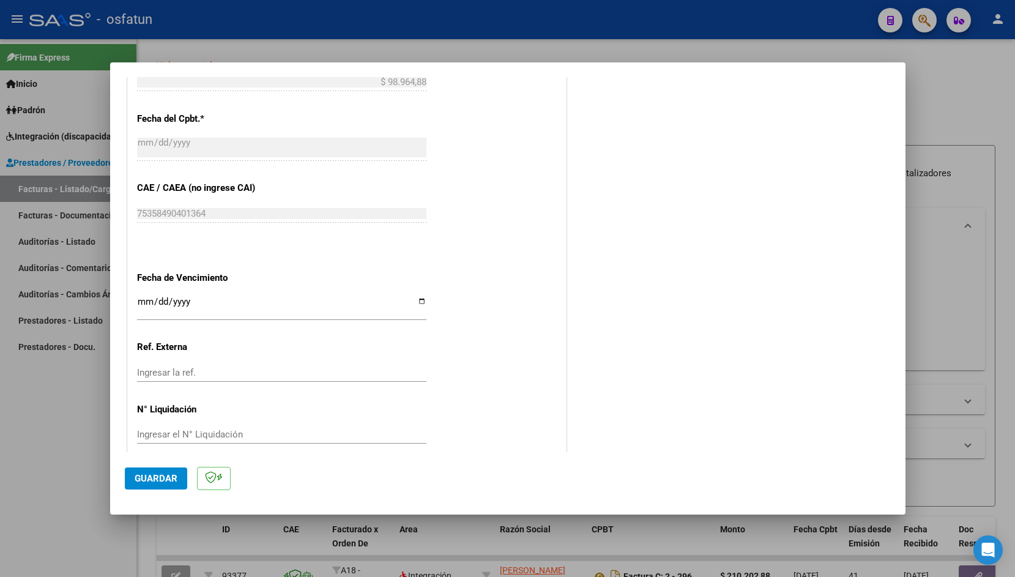
click at [146, 297] on input "Ingresar la fecha" at bounding box center [281, 307] width 289 height 20
click at [160, 297] on input "Ingresar la fecha" at bounding box center [281, 307] width 289 height 20
type input "[DATE]"
click at [161, 484] on button "Guardar" at bounding box center [156, 478] width 62 height 22
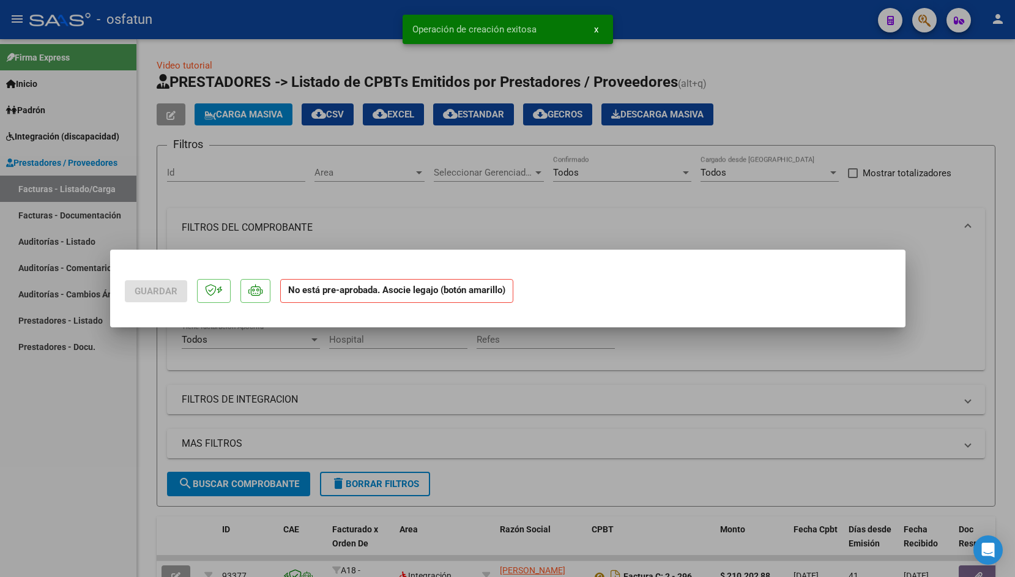
scroll to position [0, 0]
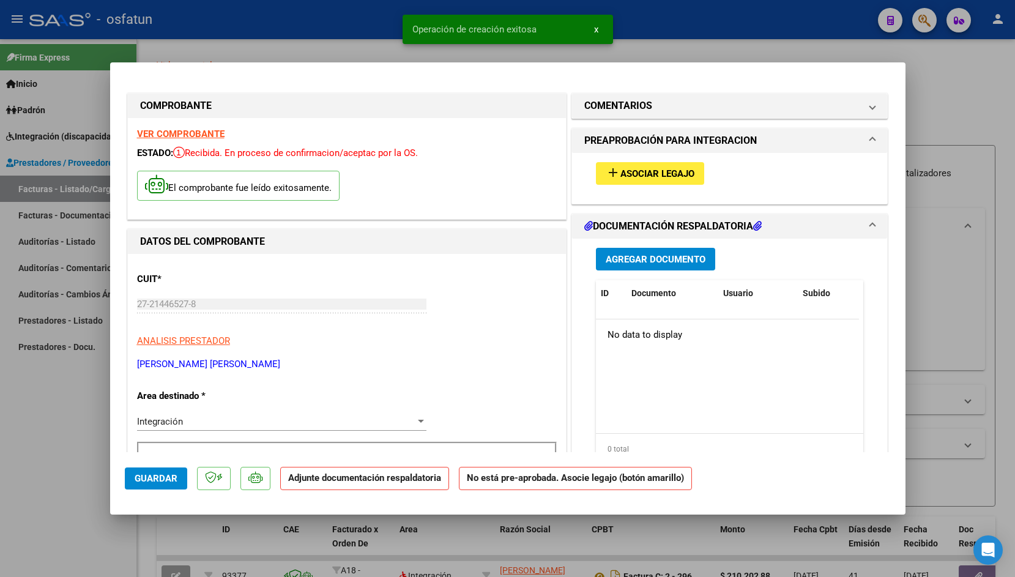
click at [646, 169] on span "add Asociar Legajo" at bounding box center [649, 173] width 89 height 11
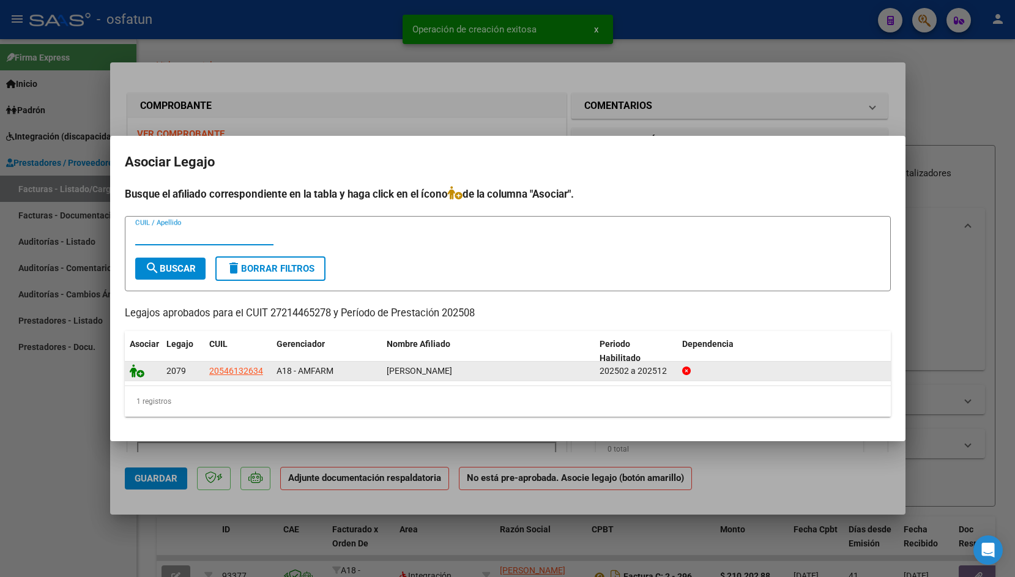
click at [139, 376] on icon at bounding box center [137, 370] width 15 height 13
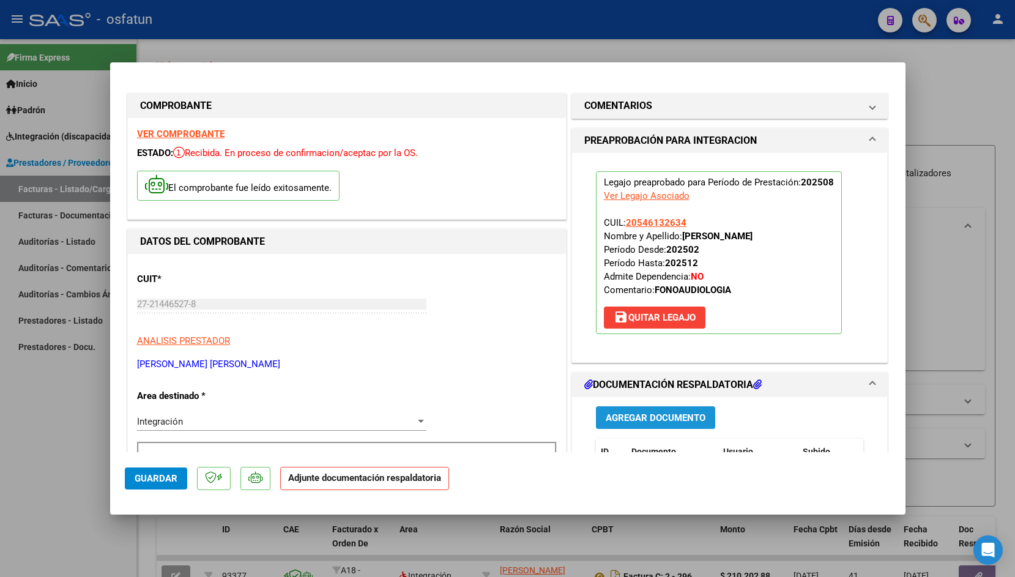
click at [633, 408] on button "Agregar Documento" at bounding box center [655, 417] width 119 height 23
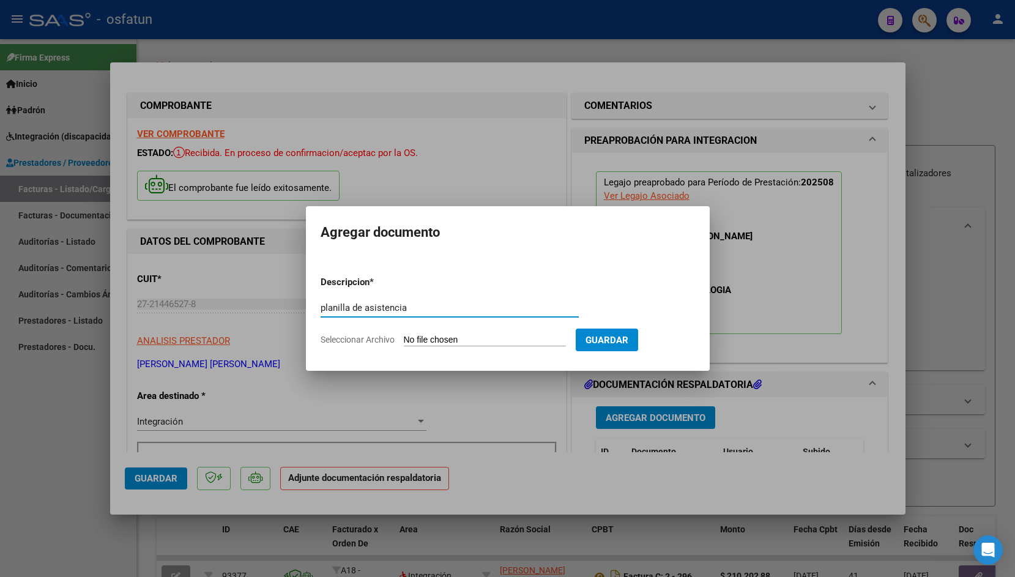
type input "planilla de asistencia"
click at [428, 337] on input "Seleccionar Archivo" at bounding box center [485, 341] width 162 height 12
type input "C:\fakepath\[PERSON_NAME][DATE].pdf"
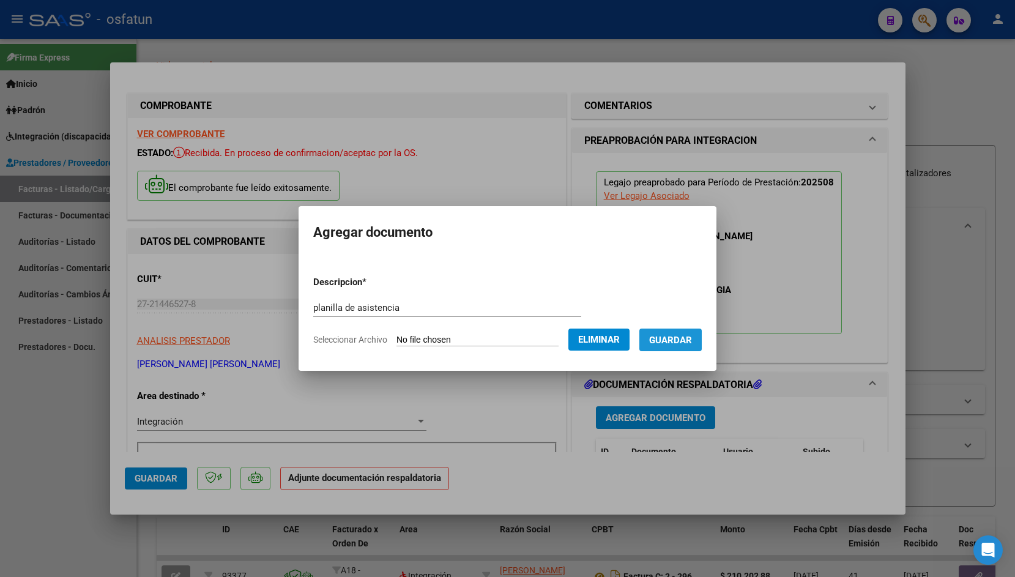
click at [672, 332] on button "Guardar" at bounding box center [670, 339] width 62 height 23
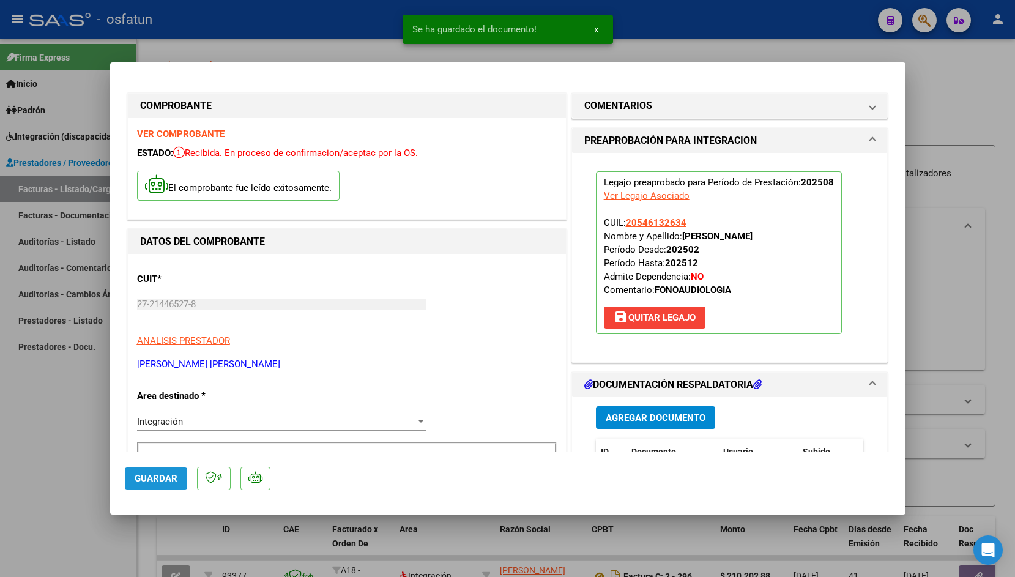
click at [150, 478] on span "Guardar" at bounding box center [156, 478] width 43 height 11
click at [300, 51] on div at bounding box center [507, 288] width 1015 height 577
